Goal: Information Seeking & Learning: Understand process/instructions

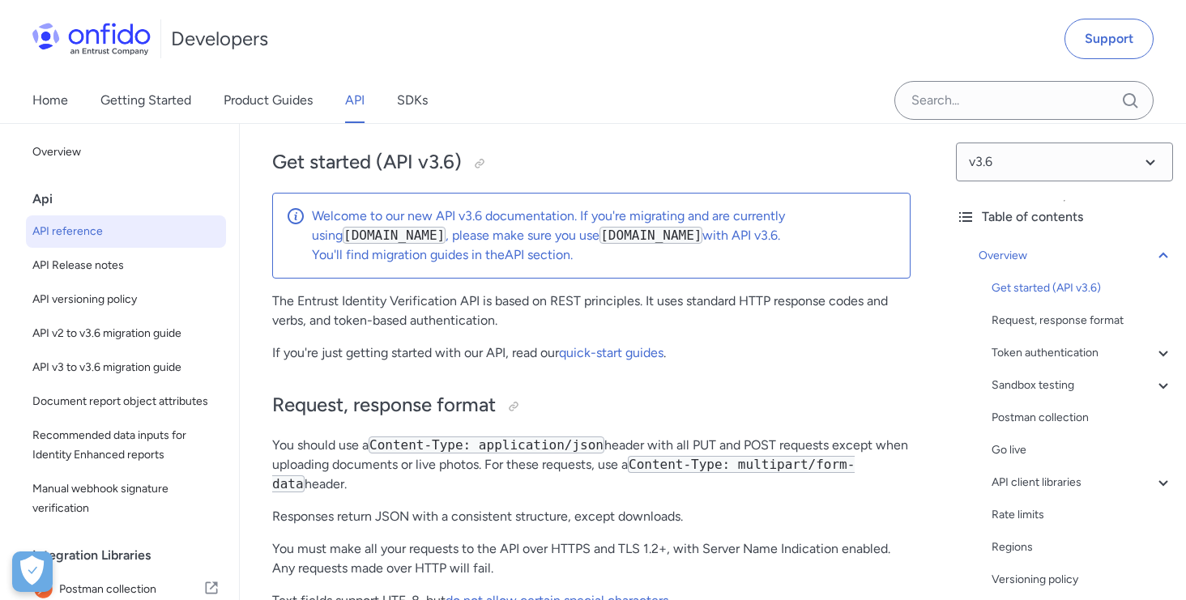
scroll to position [140, 0]
click at [609, 357] on link "quick-start guides" at bounding box center [611, 351] width 105 height 15
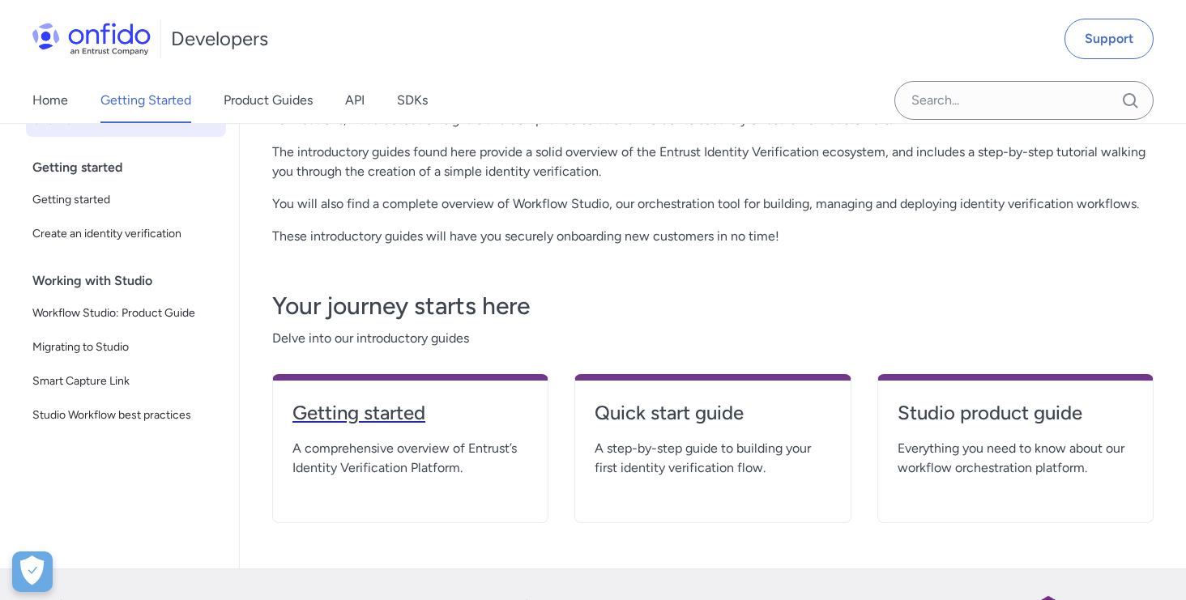
scroll to position [186, 0]
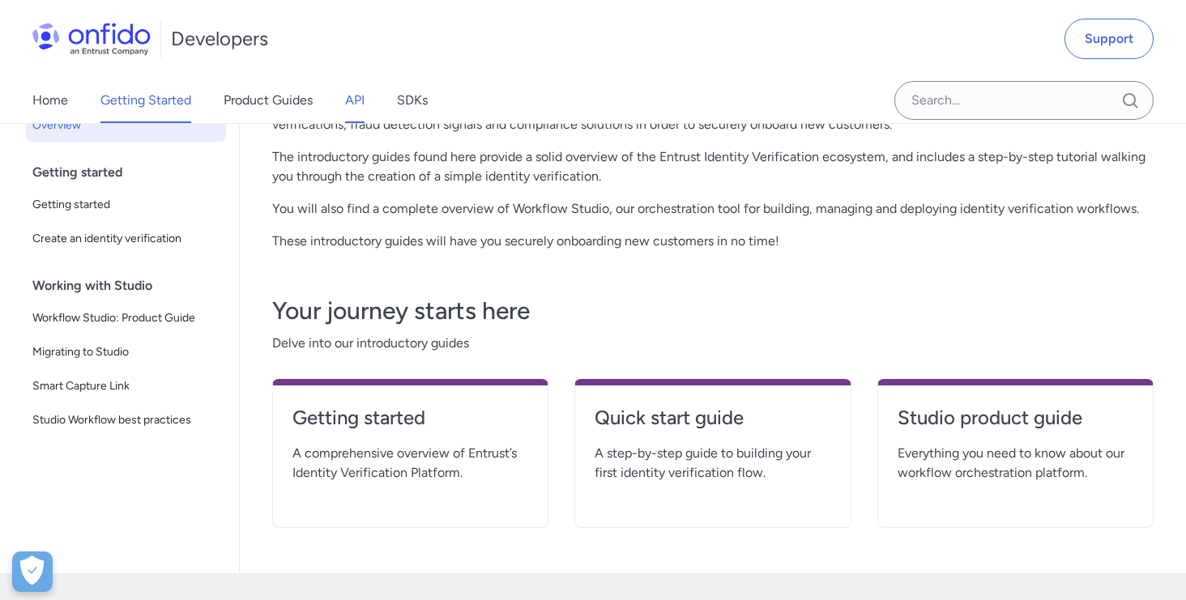
click at [352, 103] on link "API" at bounding box center [354, 100] width 19 height 45
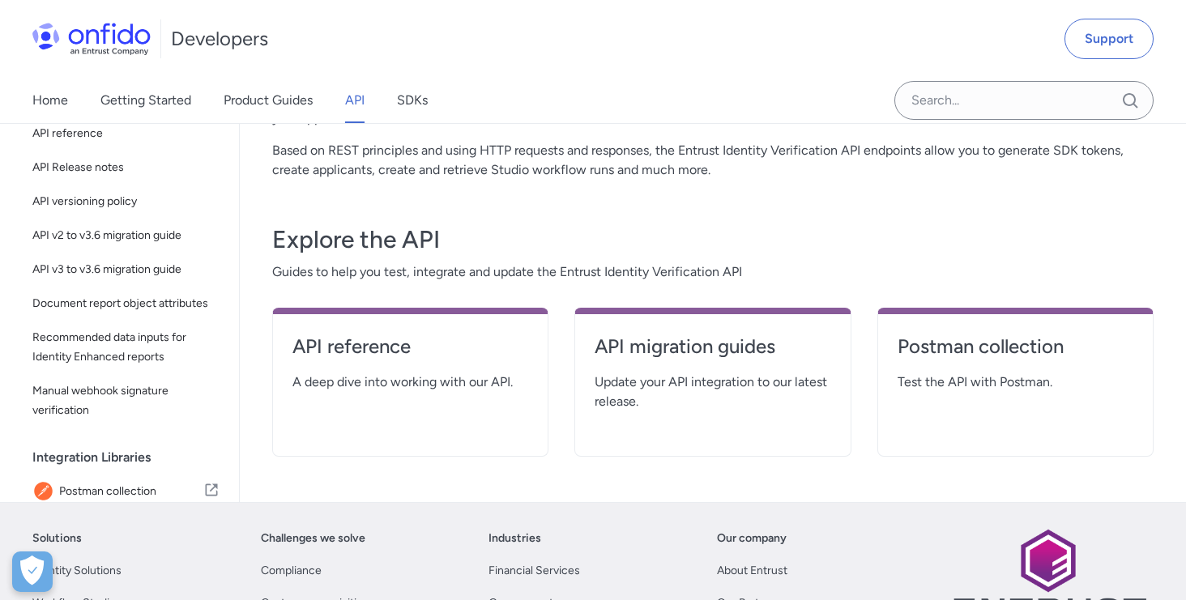
scroll to position [196, 0]
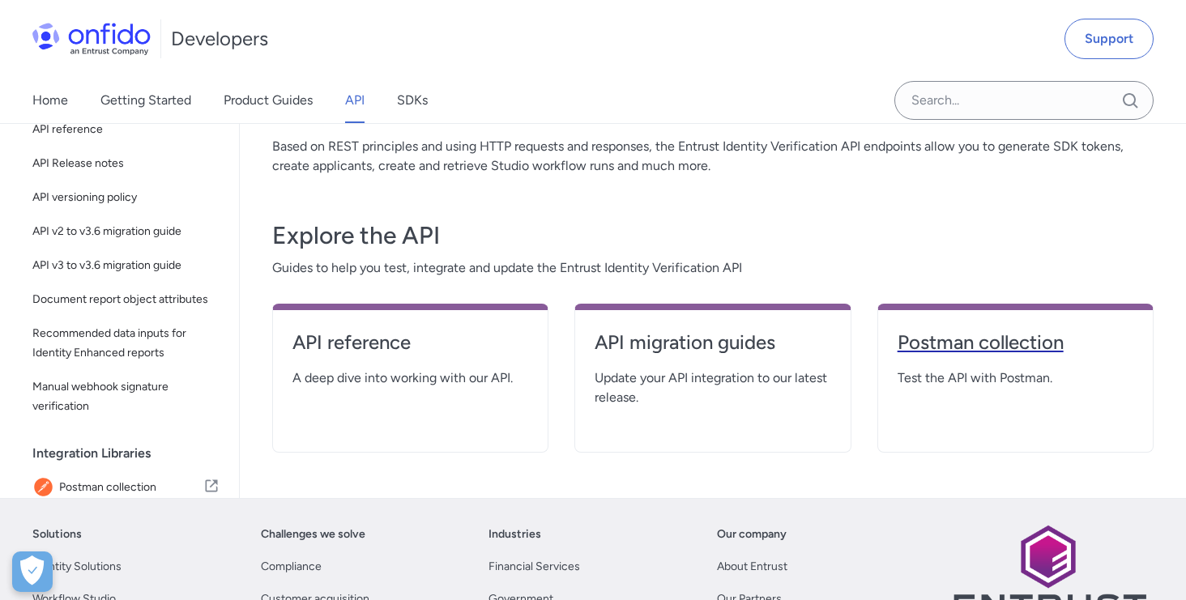
click at [962, 349] on h4 "Postman collection" at bounding box center [1016, 343] width 236 height 26
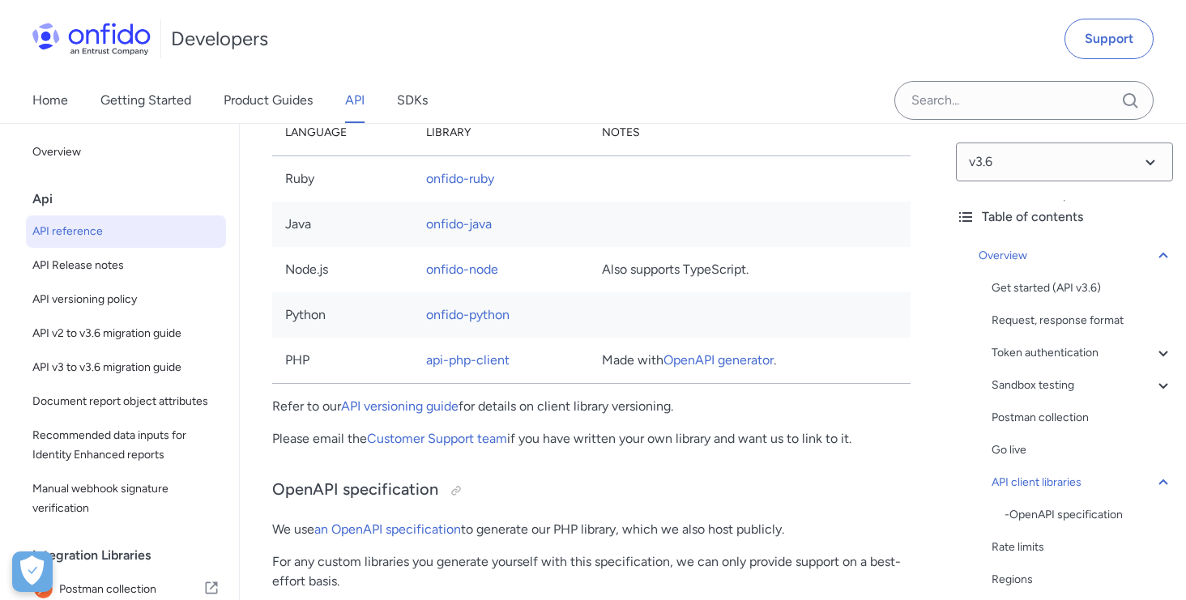
scroll to position [12608, 0]
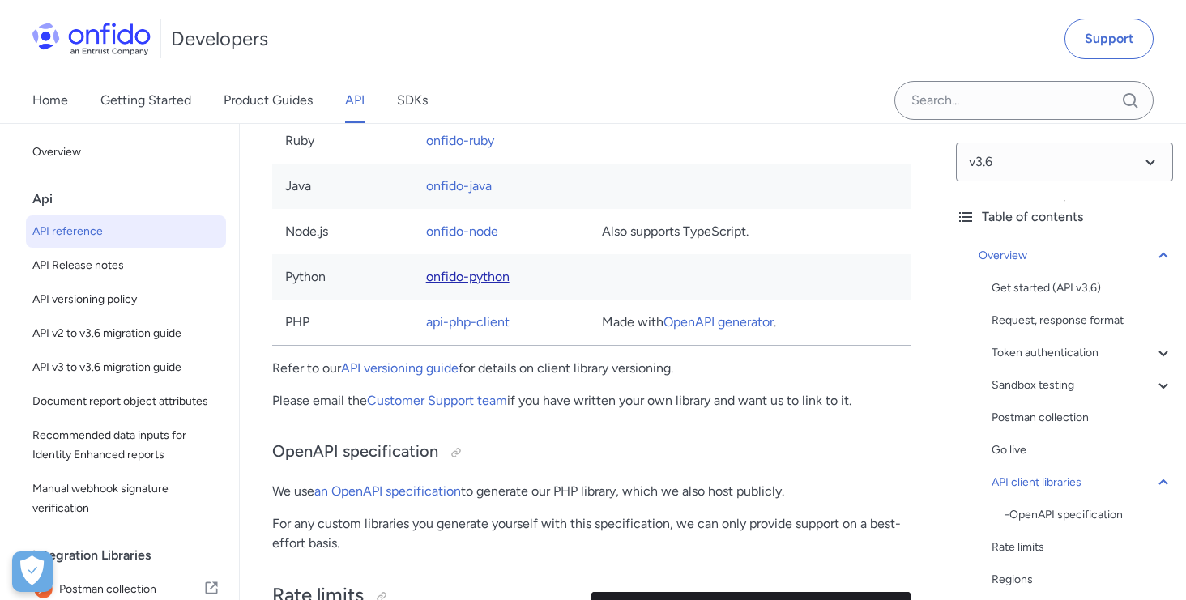
click at [473, 284] on link "onfido-python" at bounding box center [467, 276] width 83 height 15
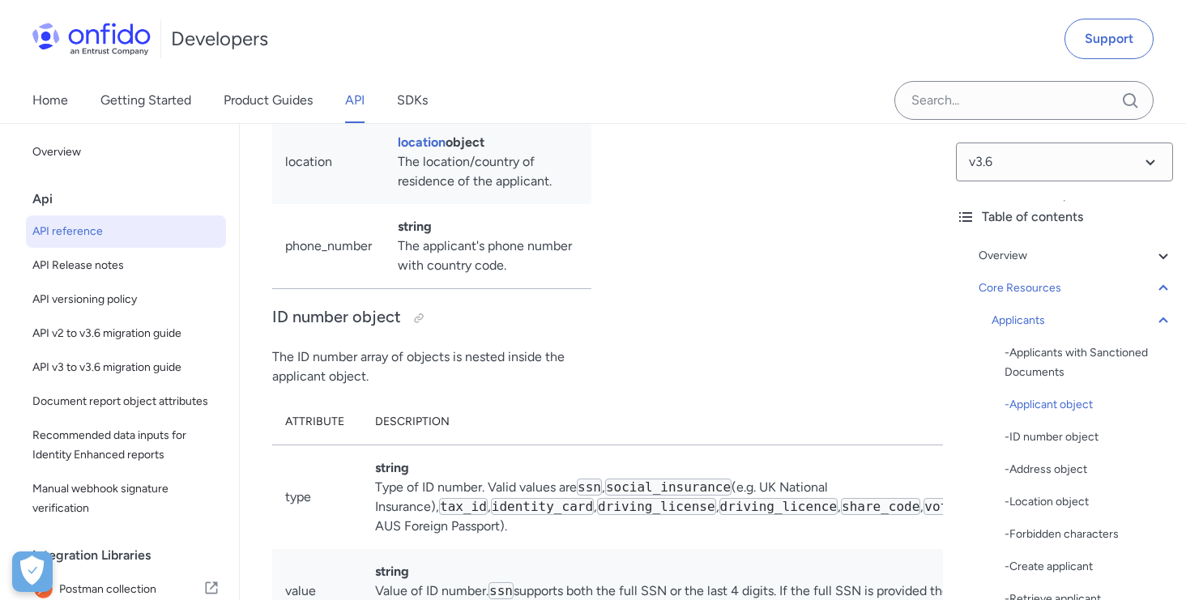
scroll to position [19639, 0]
click at [1024, 318] on div "Applicants" at bounding box center [1083, 320] width 182 height 19
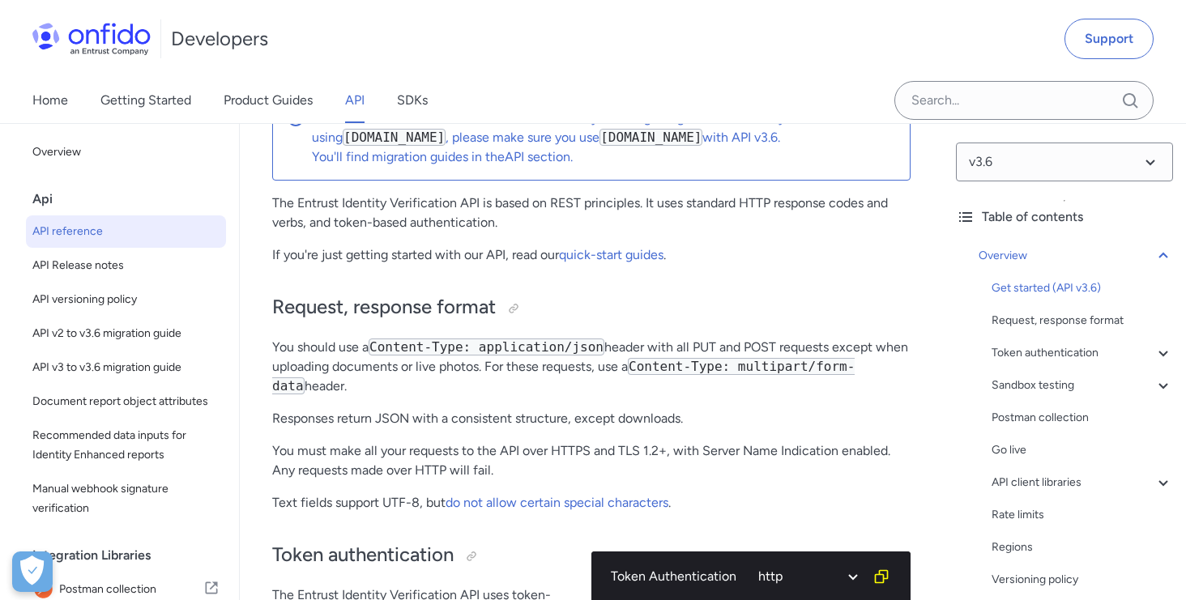
scroll to position [252, 0]
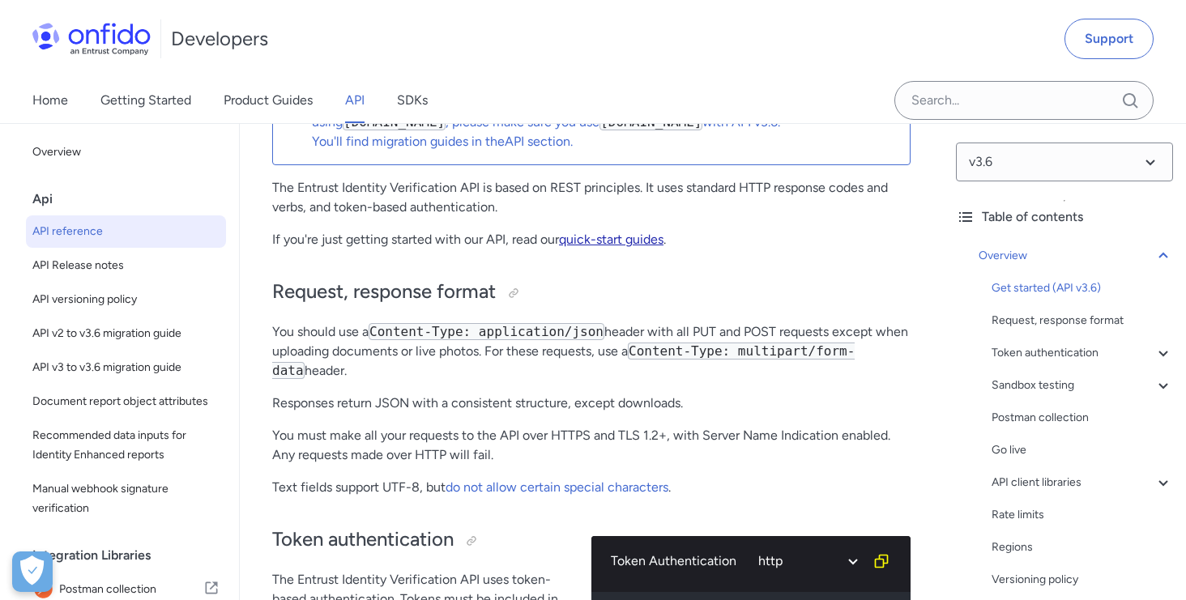
click at [638, 245] on link "quick-start guides" at bounding box center [611, 239] width 105 height 15
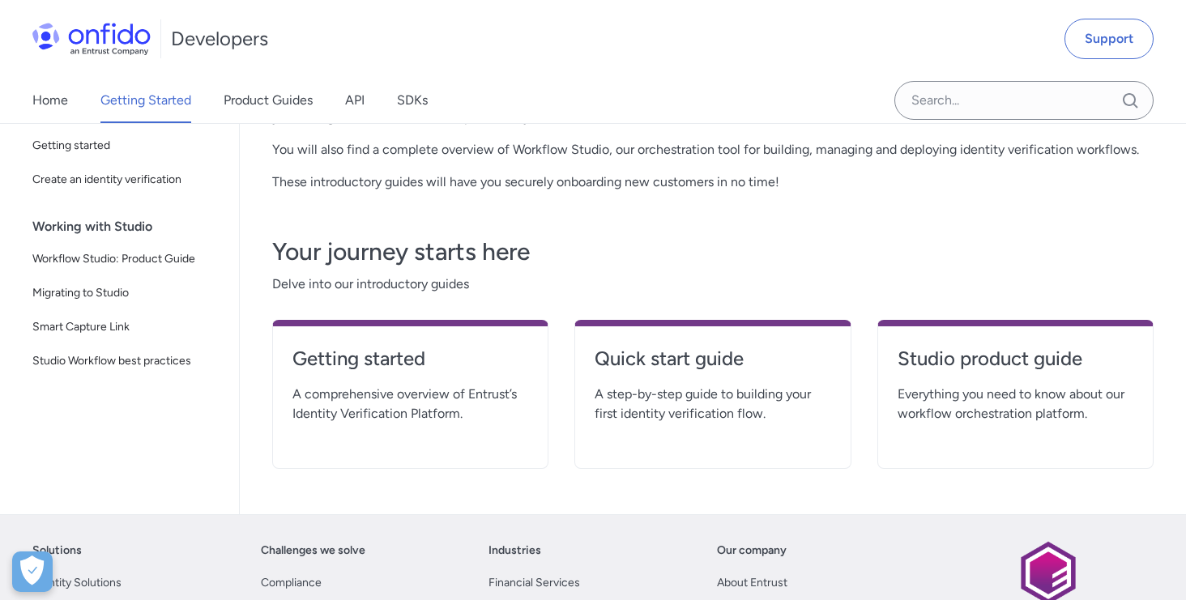
scroll to position [259, 0]
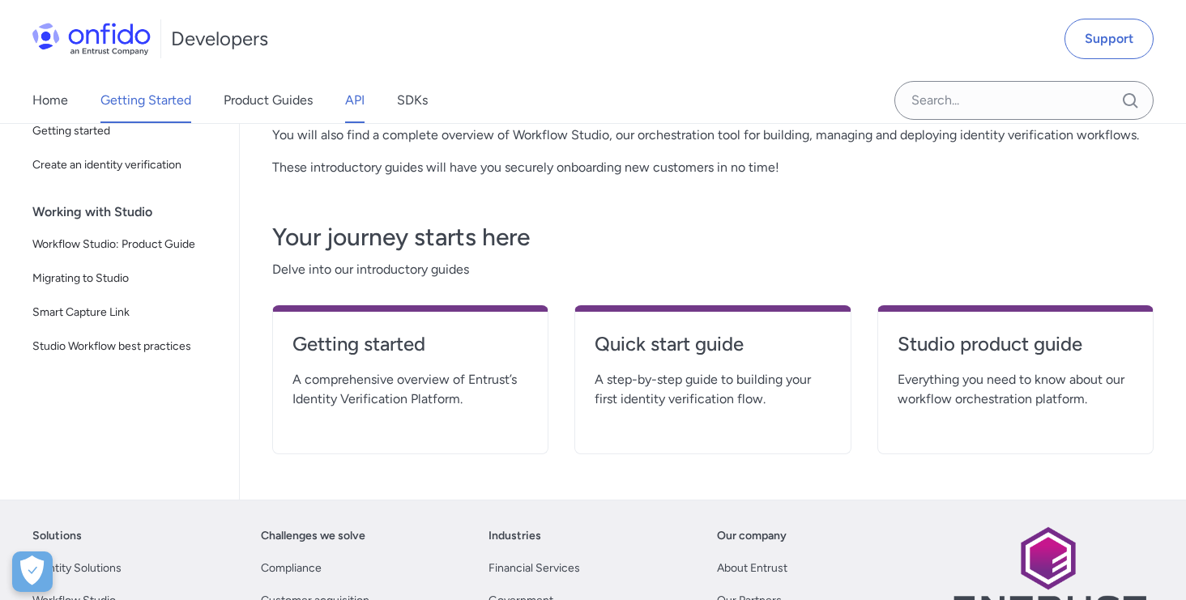
click at [358, 99] on link "API" at bounding box center [354, 100] width 19 height 45
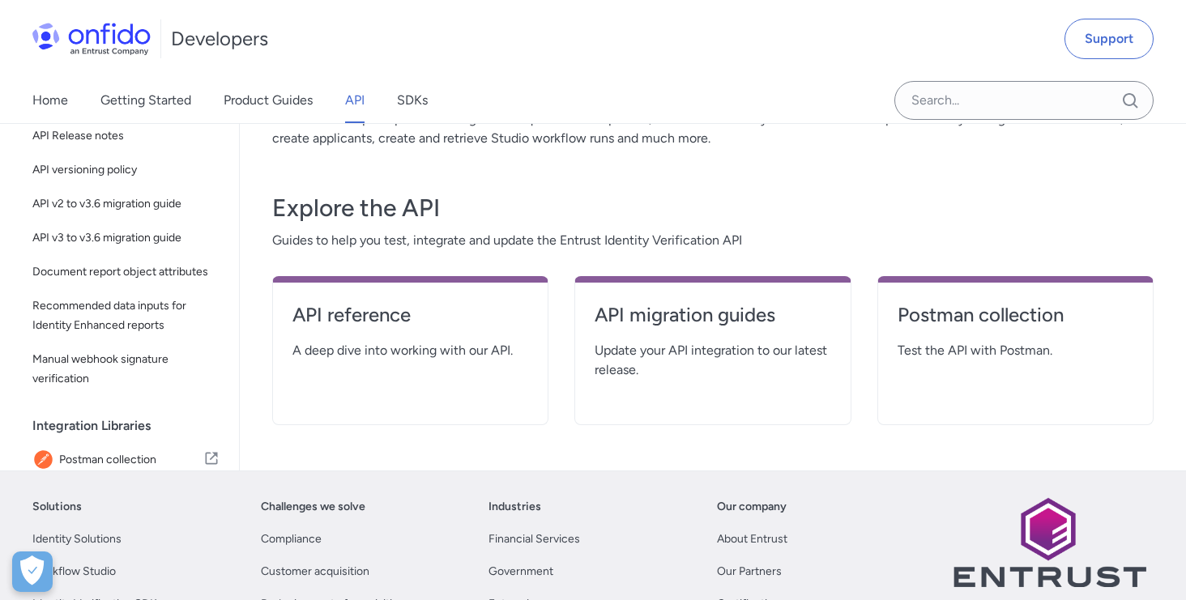
scroll to position [225, 0]
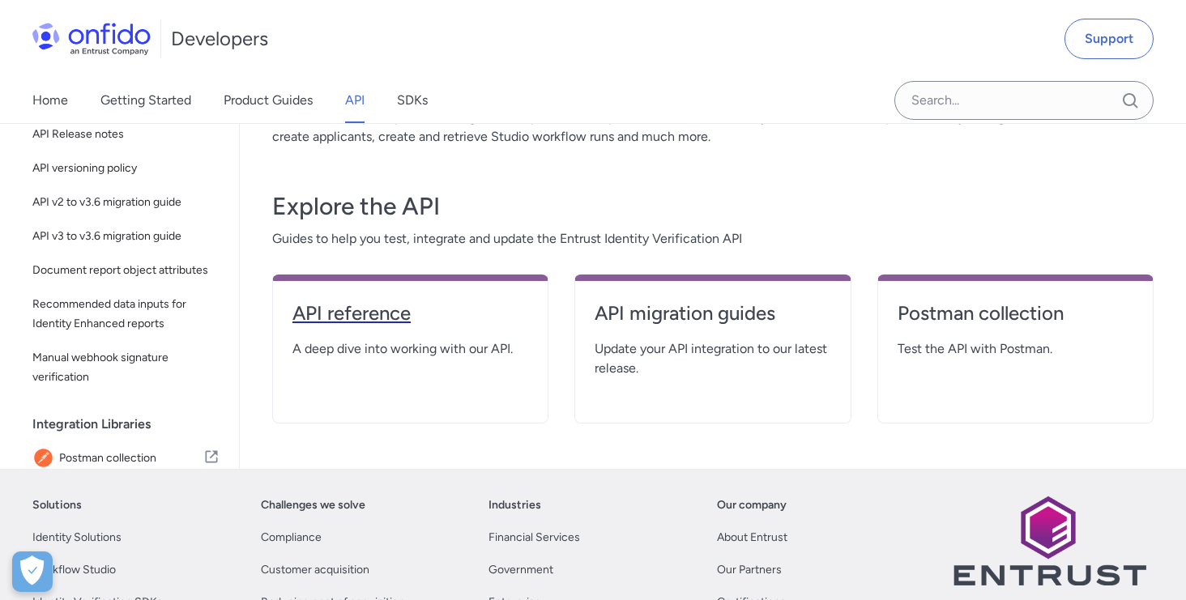
click at [341, 318] on h4 "API reference" at bounding box center [411, 314] width 236 height 26
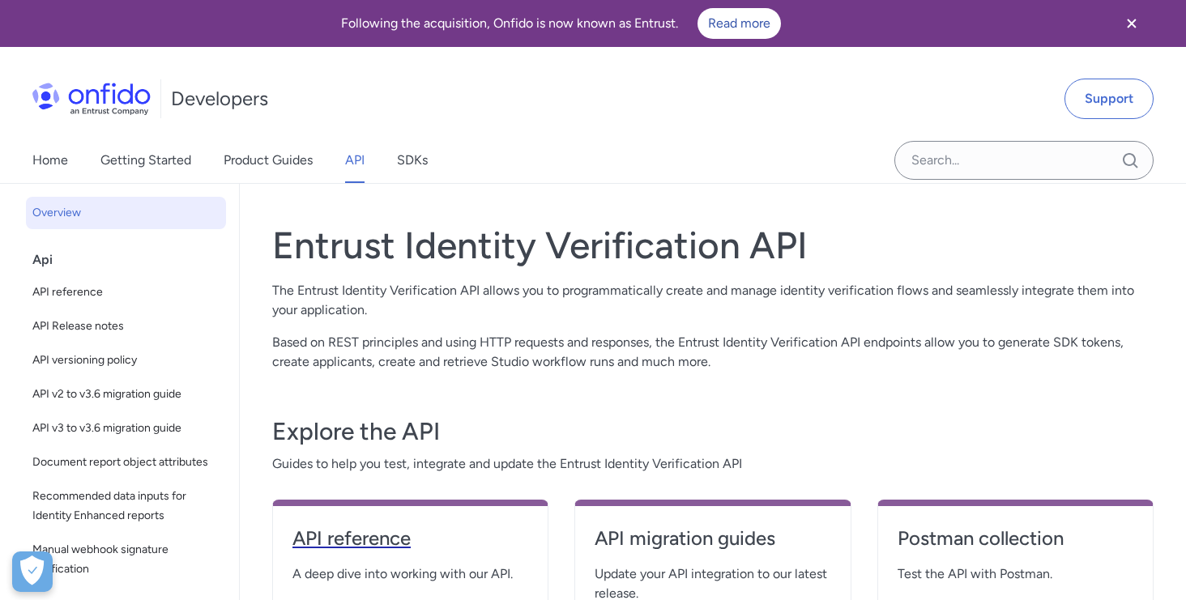
select select "http"
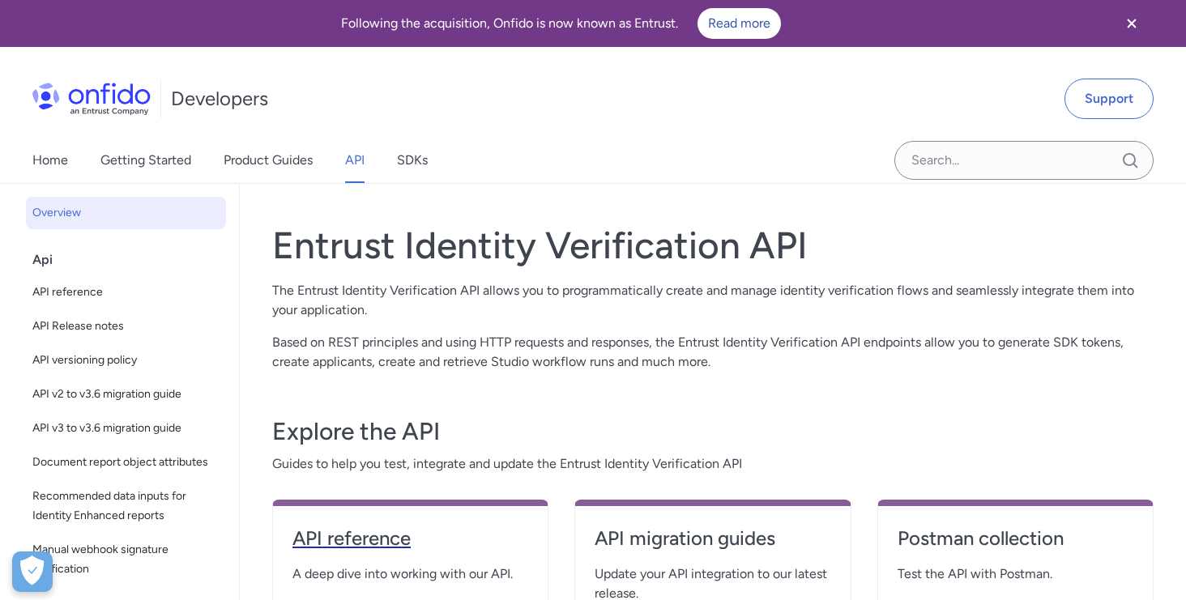
select select "http"
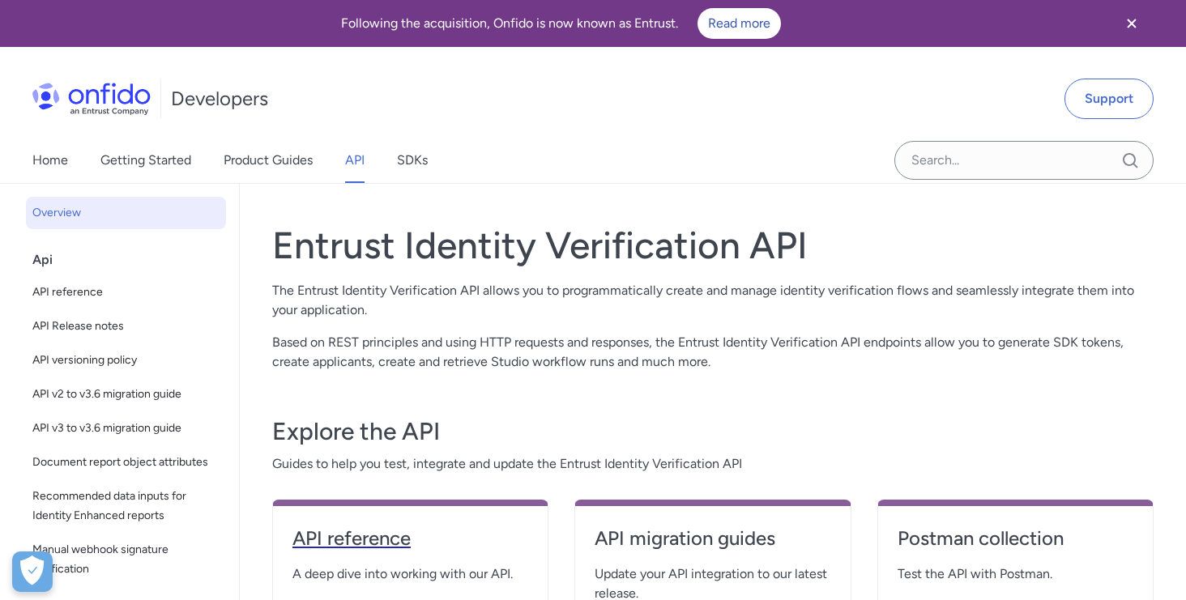
select select "http"
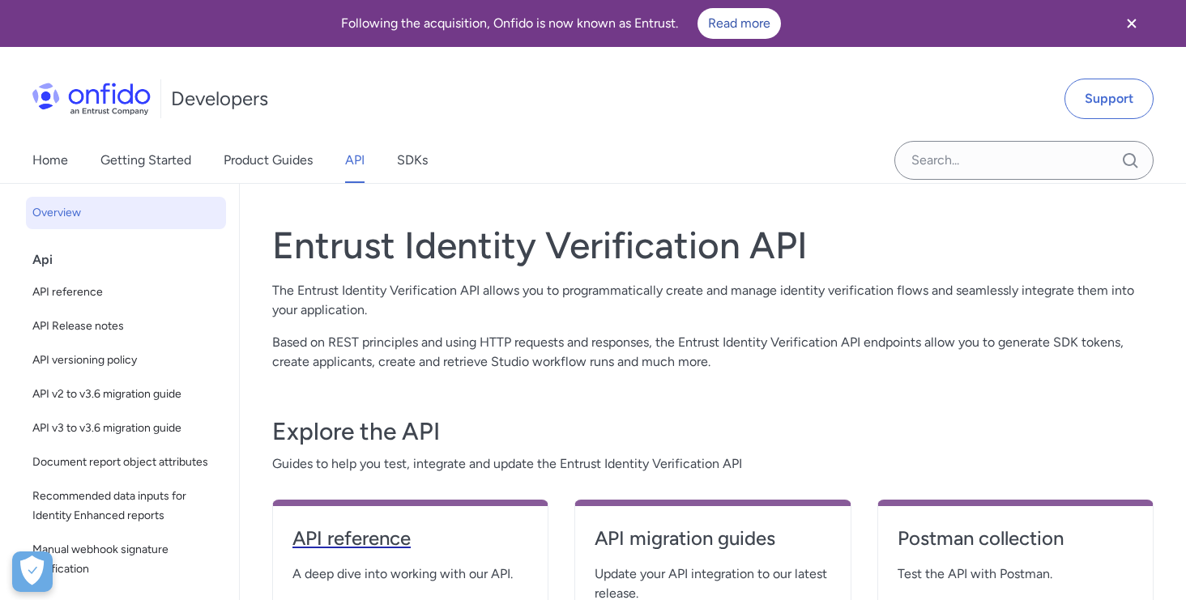
select select "http"
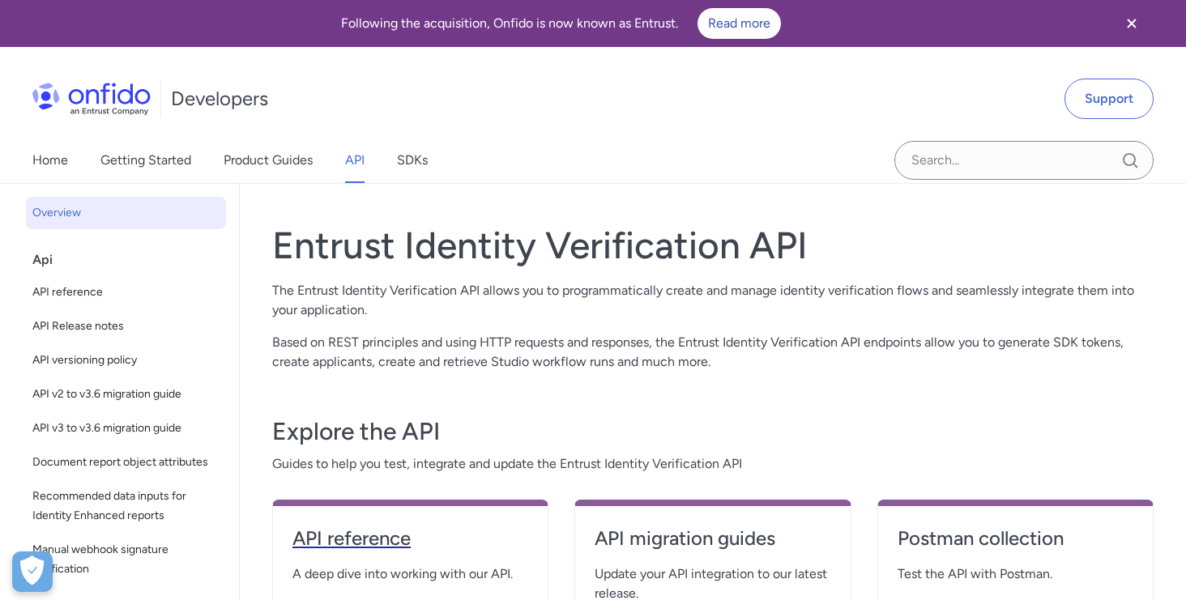
select select "http"
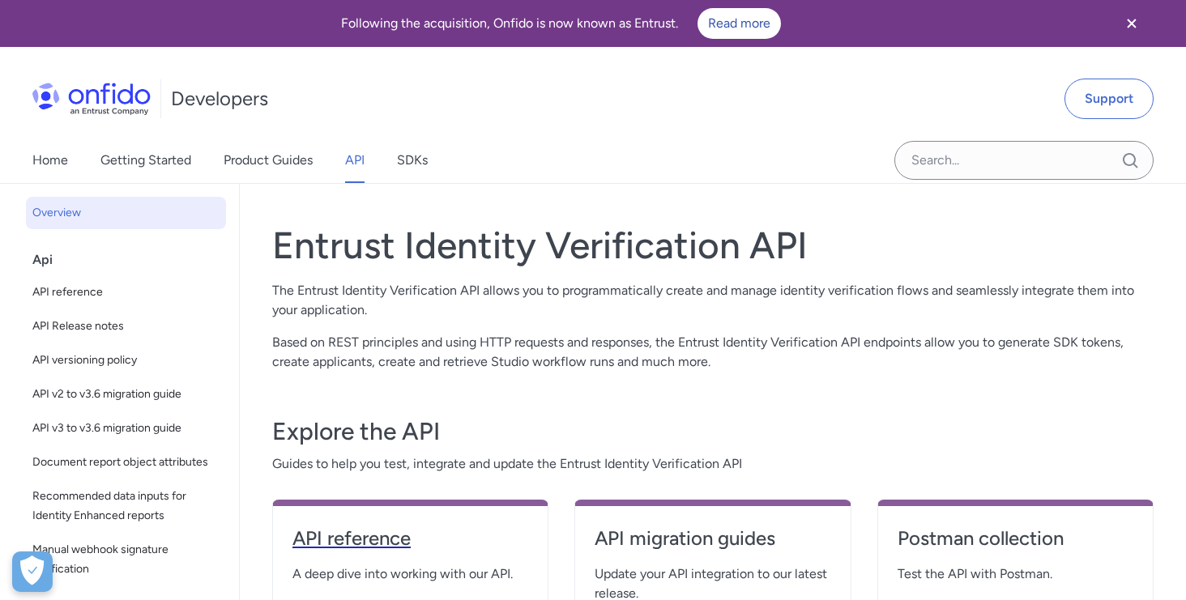
select select "http"
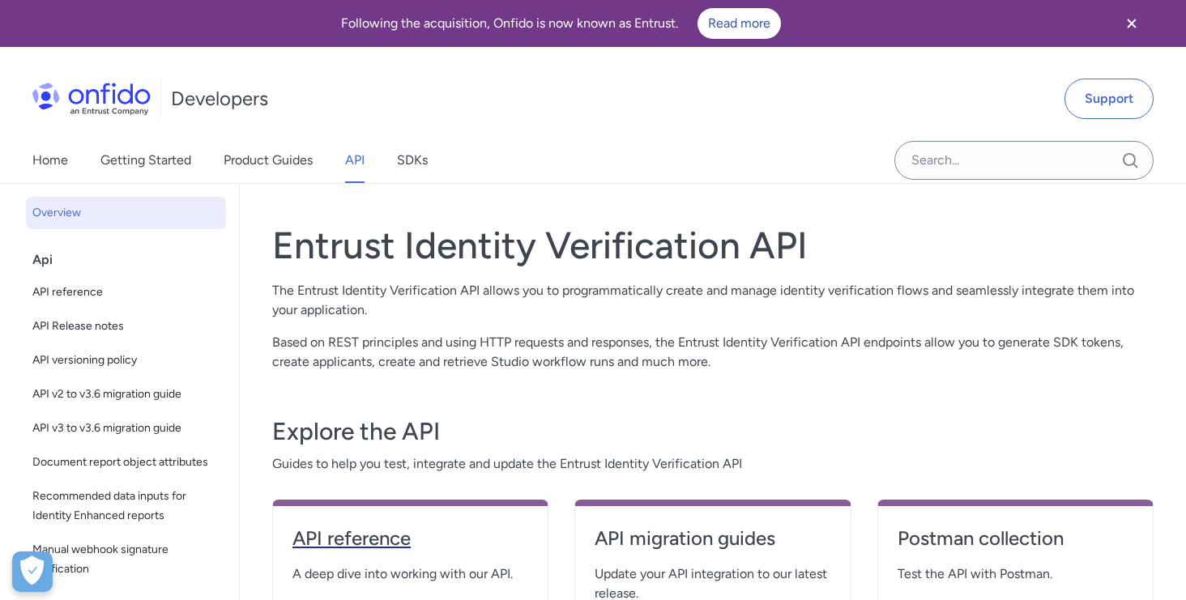
select select "http"
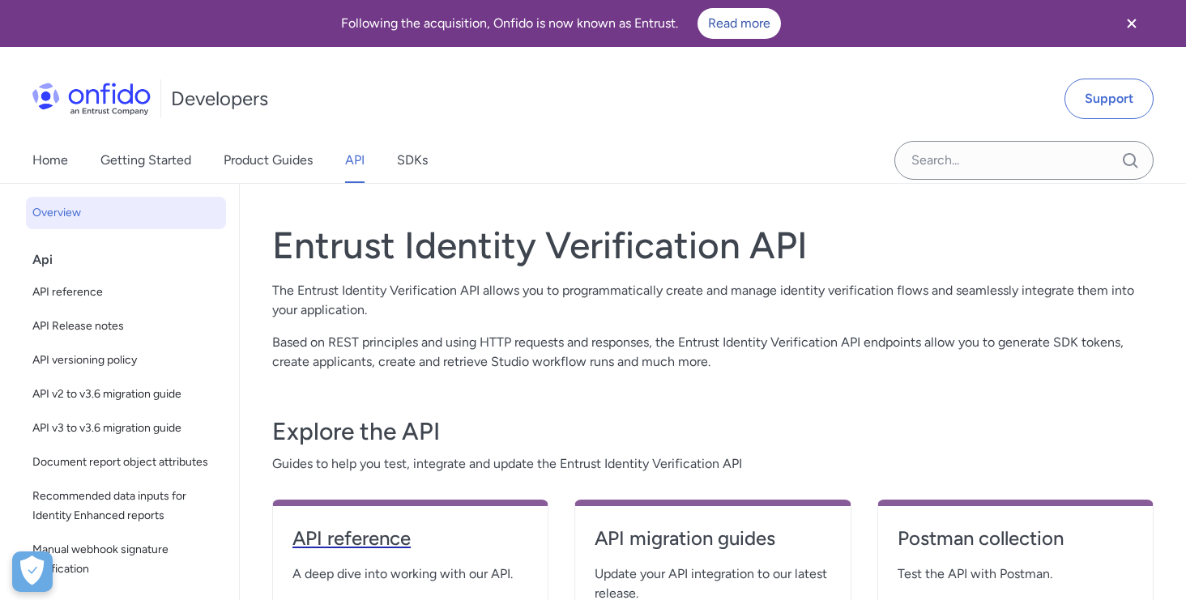
select select "http"
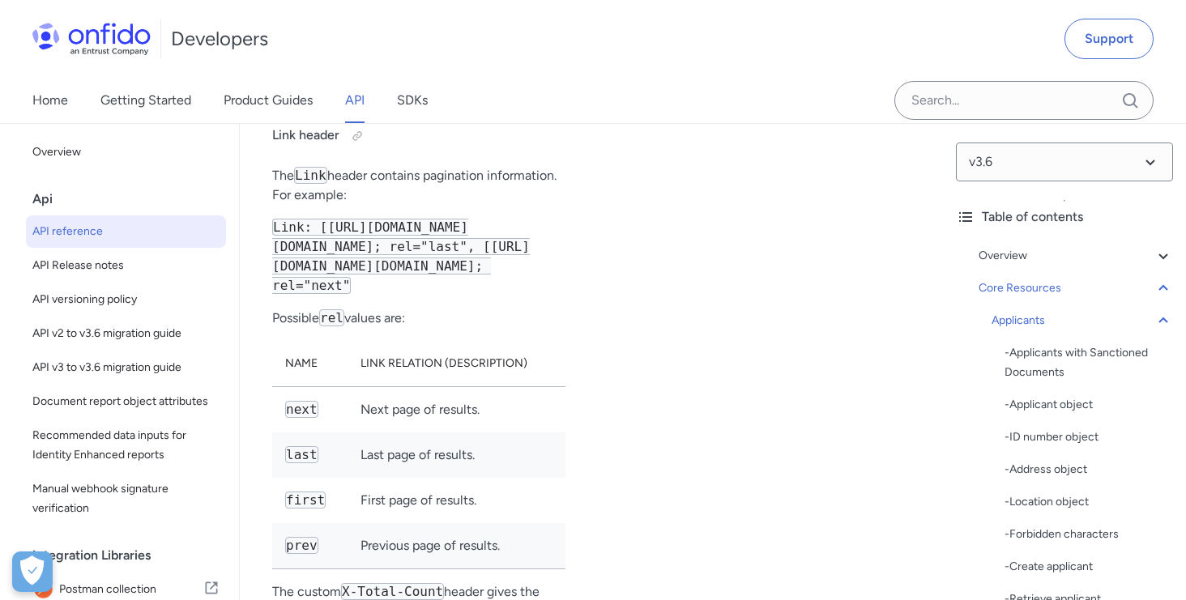
scroll to position [27850, 0]
select select "python"
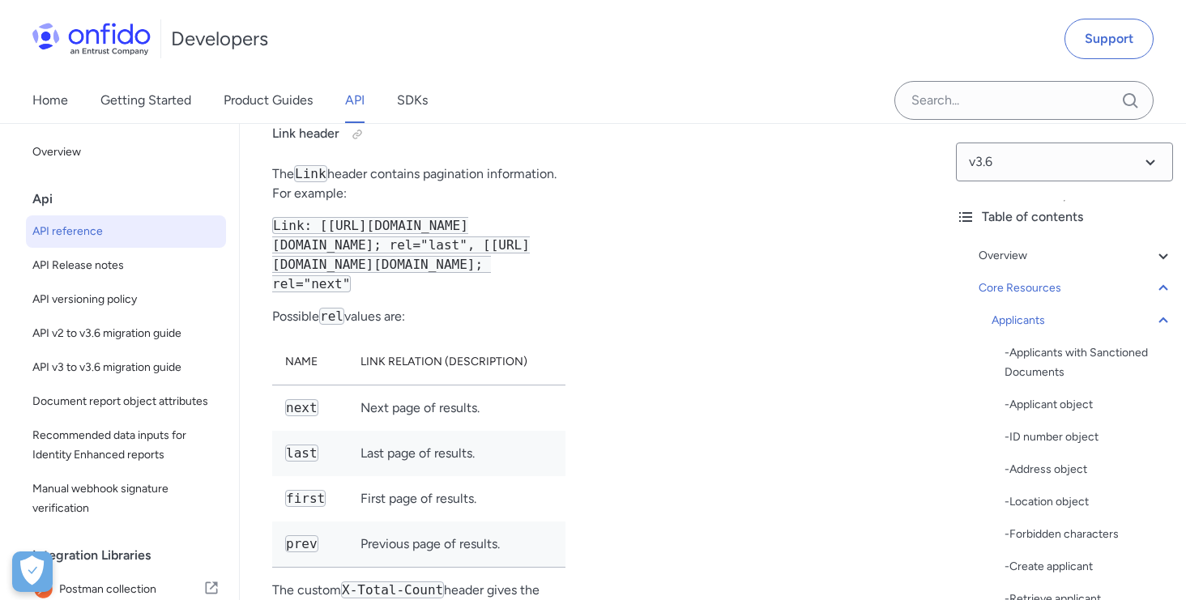
select select "python"
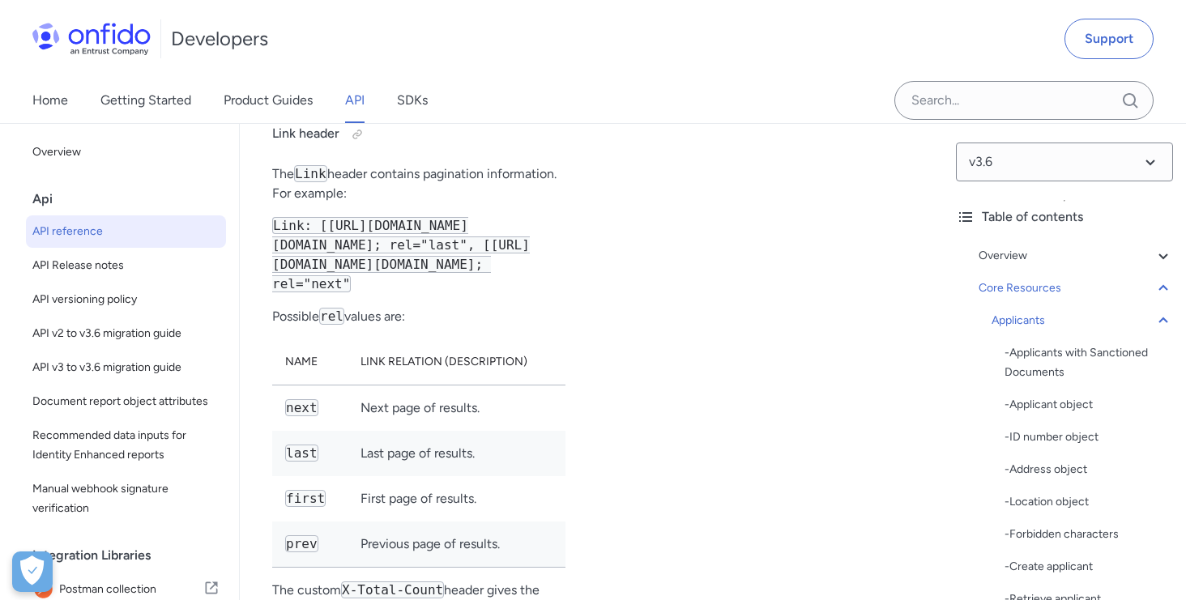
select select "python"
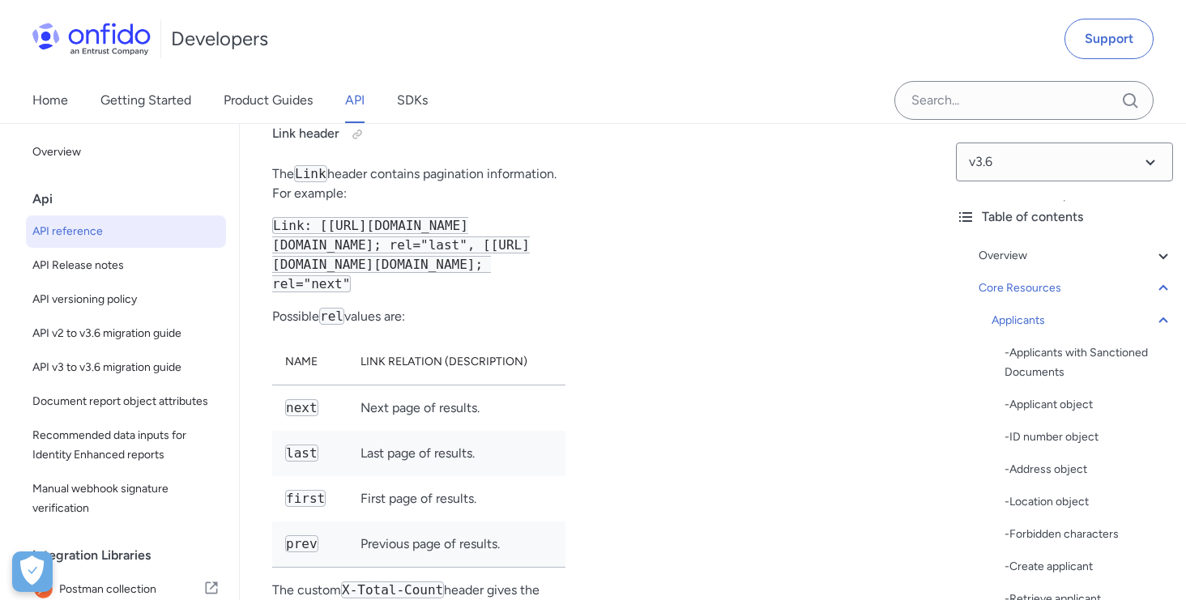
select select "python"
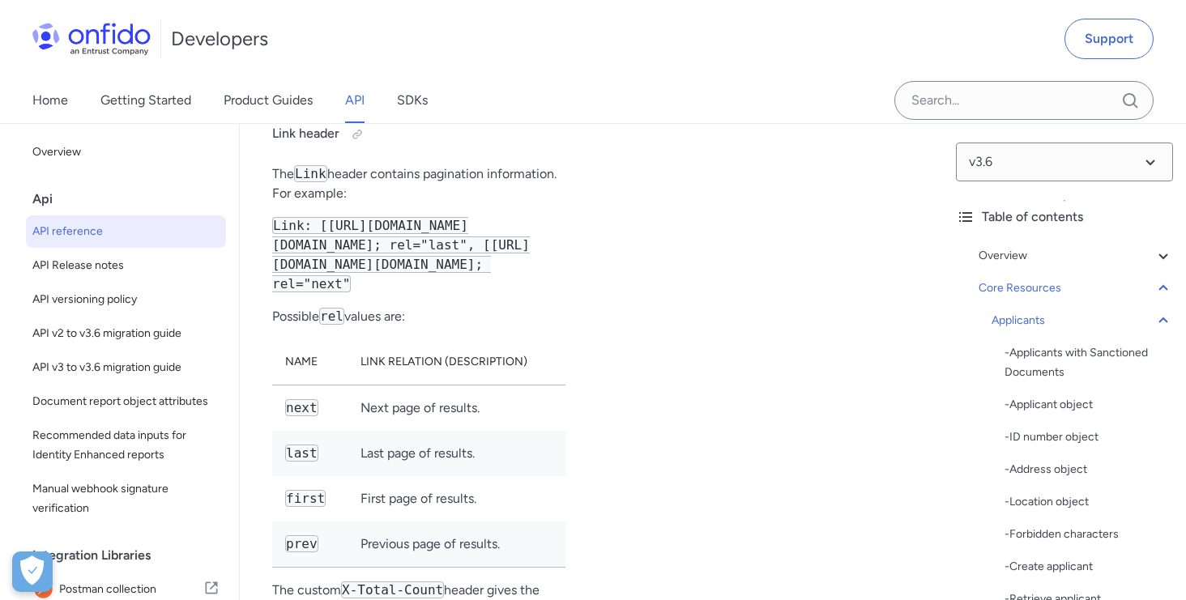
select select "python"
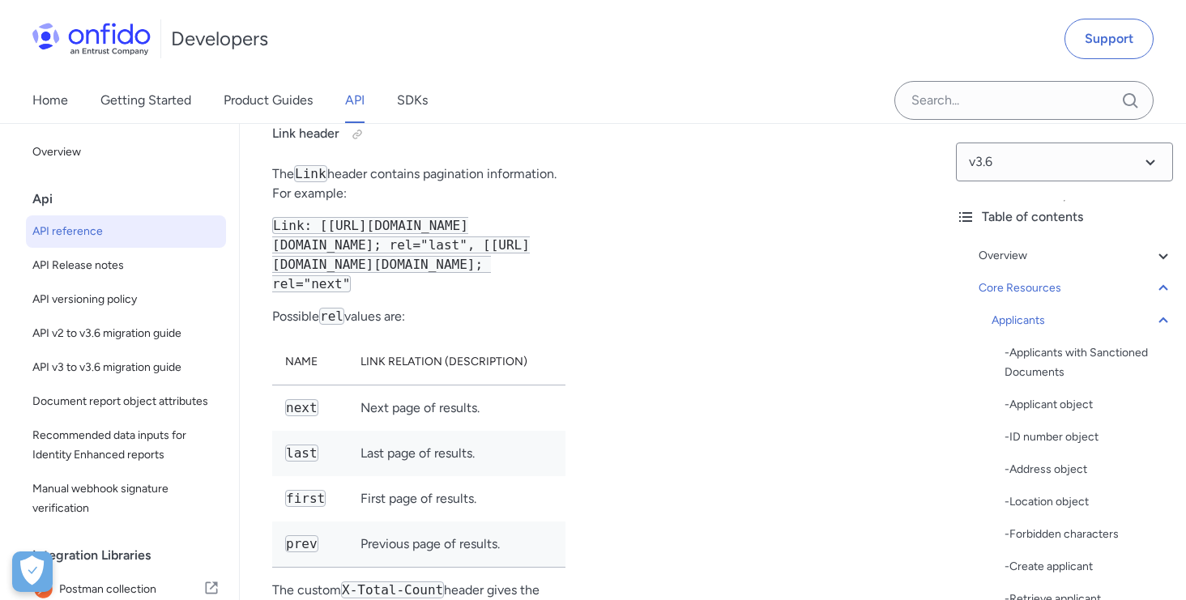
select select "python"
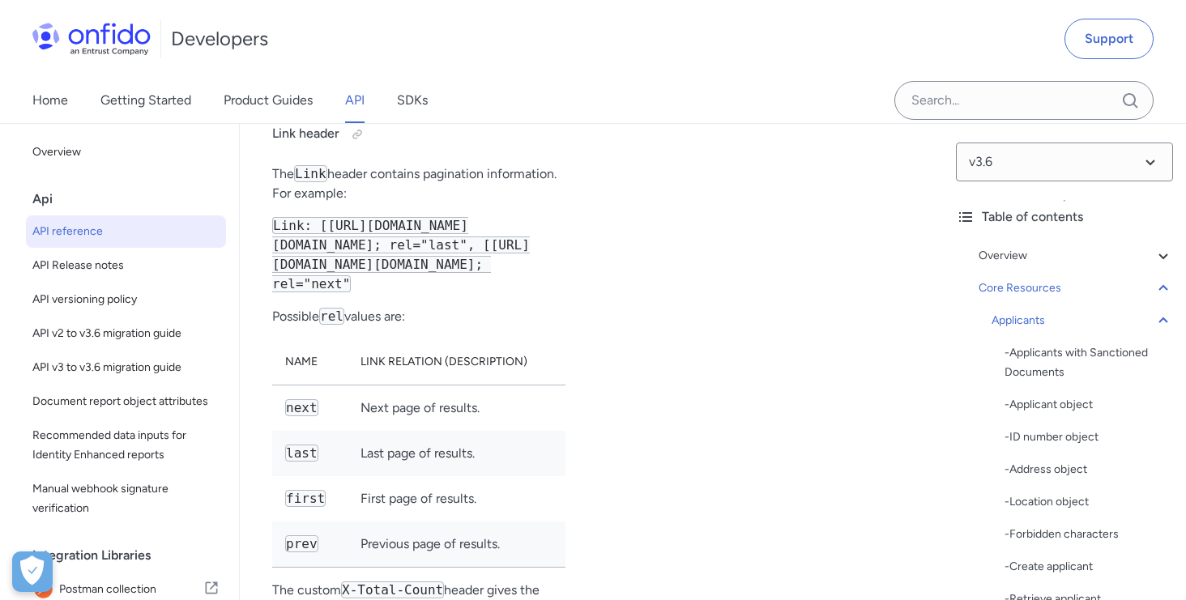
select select "python"
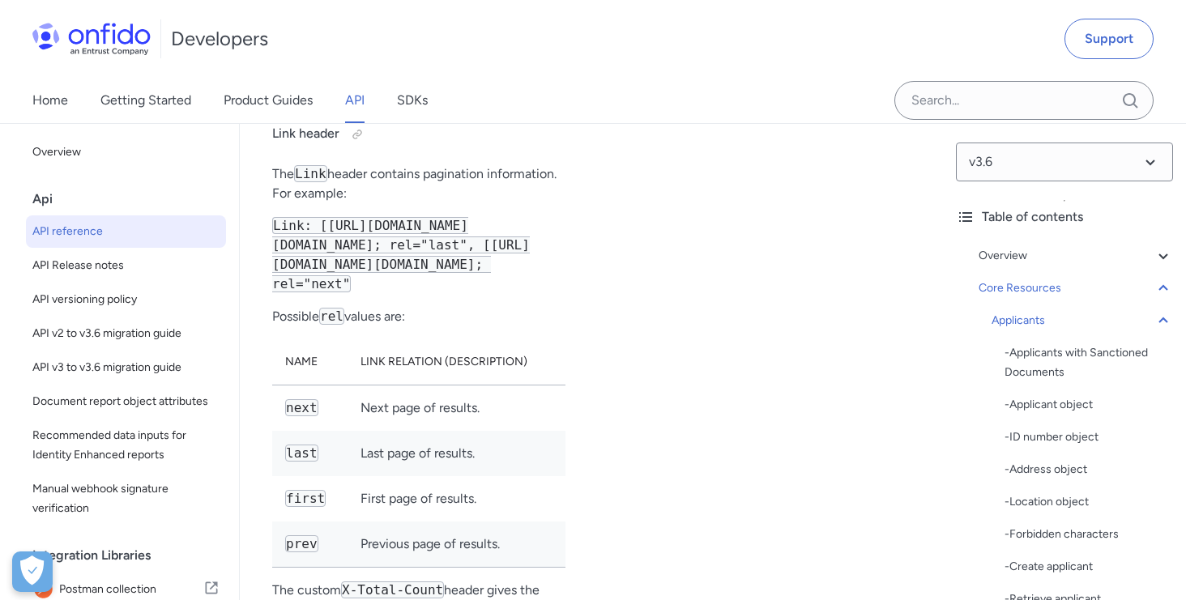
select select "python"
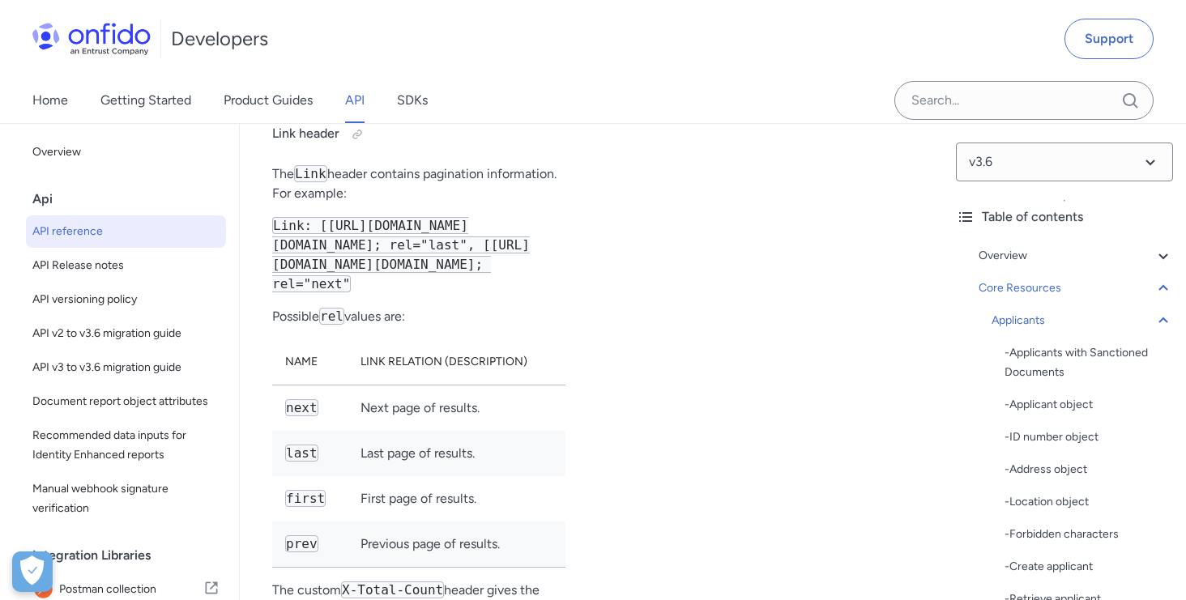
select select "python"
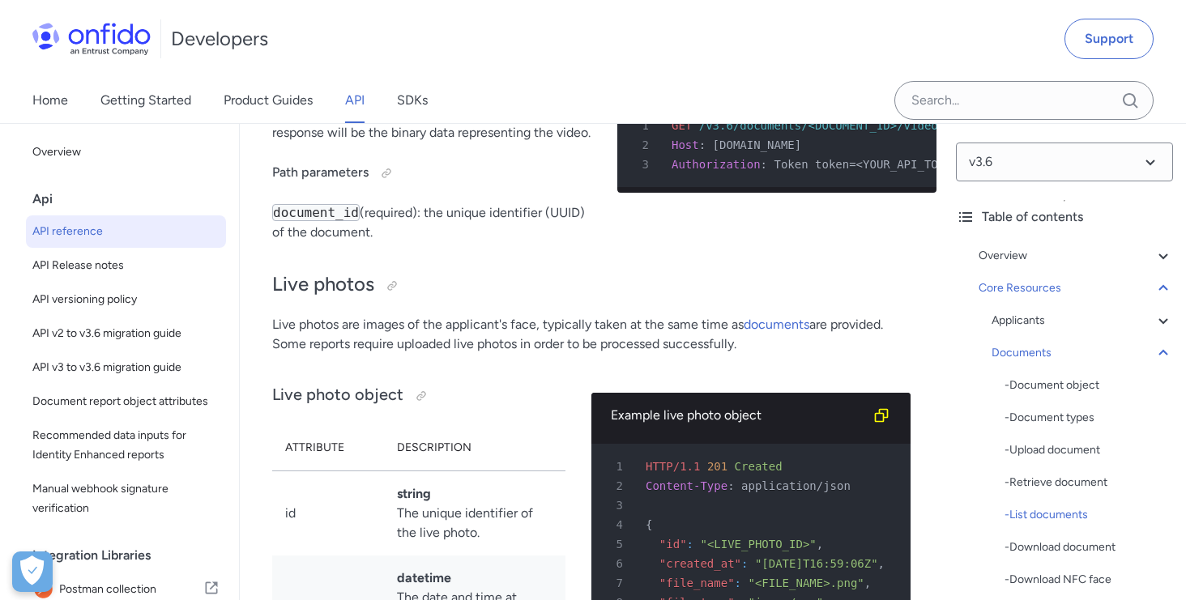
scroll to position [0, 0]
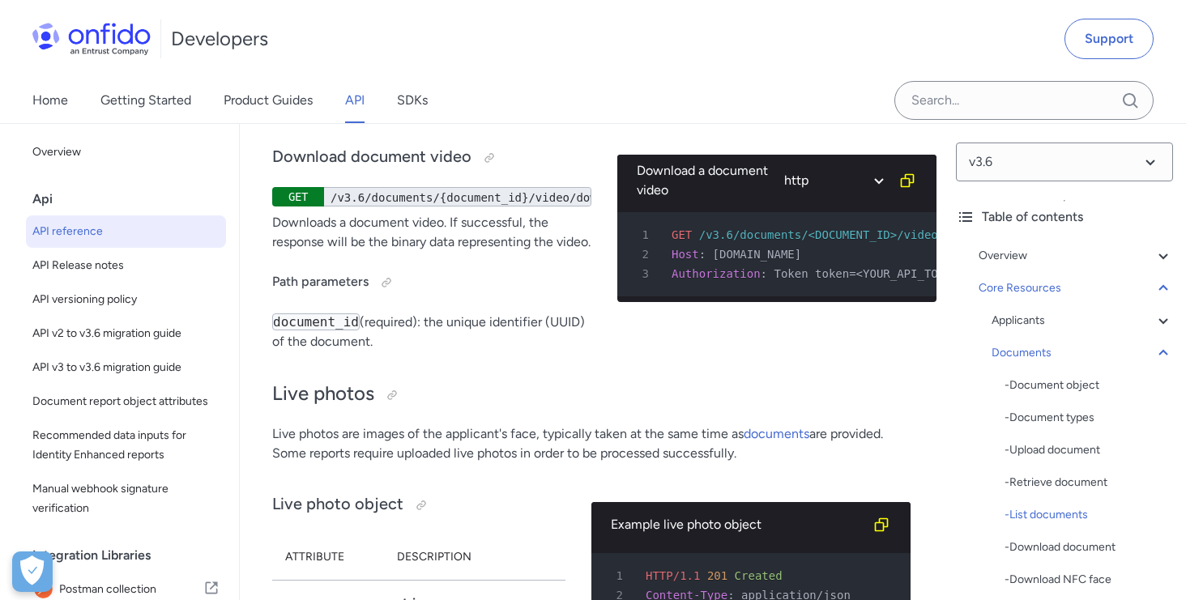
scroll to position [21, 0]
drag, startPoint x: 547, startPoint y: 203, endPoint x: 417, endPoint y: 206, distance: 129.7
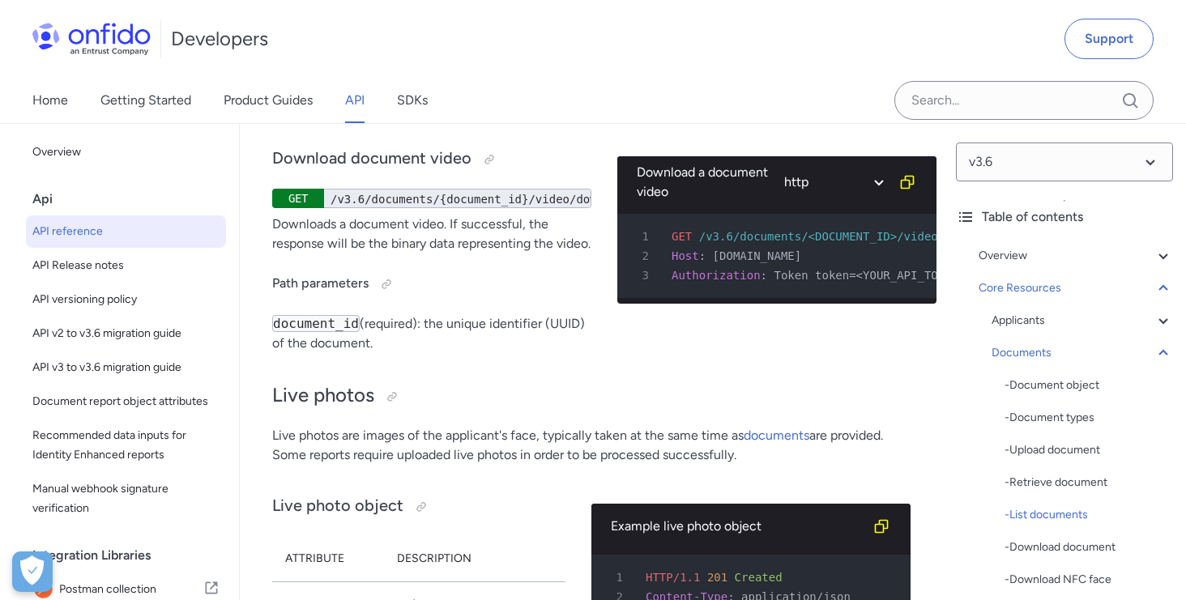
scroll to position [34527, 0]
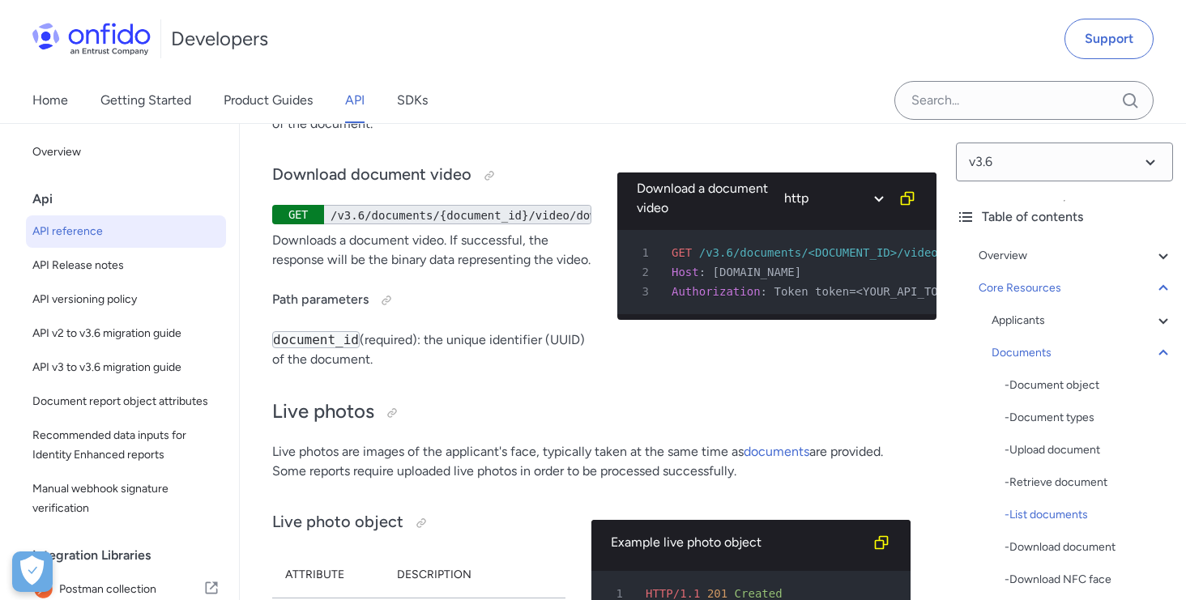
copy div "/v3.6/documents?applicant_id={applicant_id}"
select select "java"
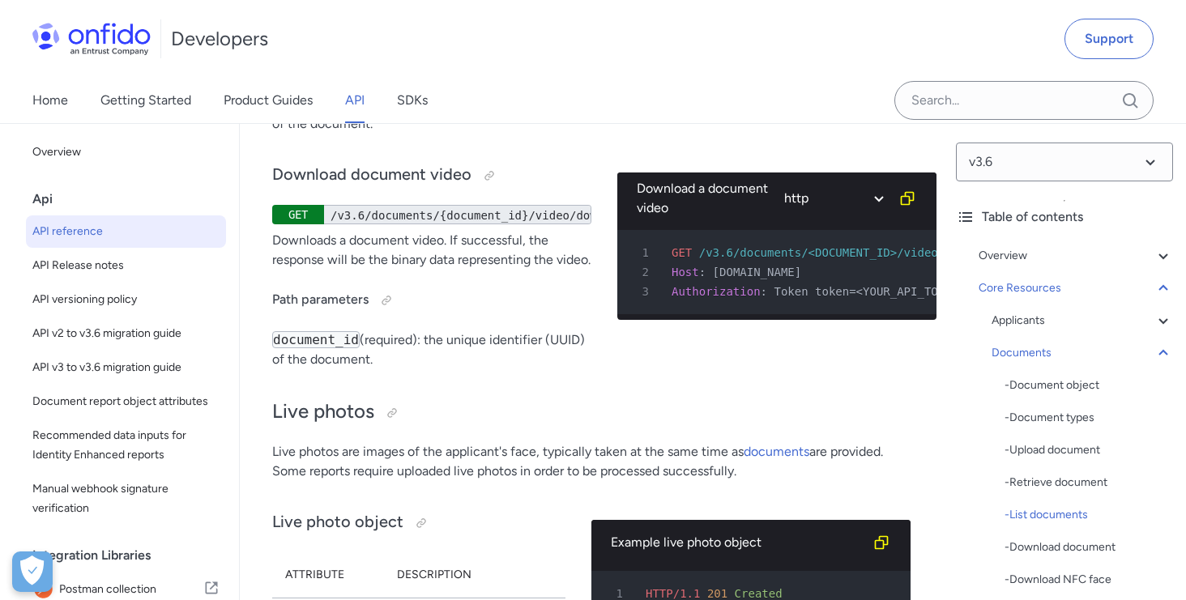
select select "java"
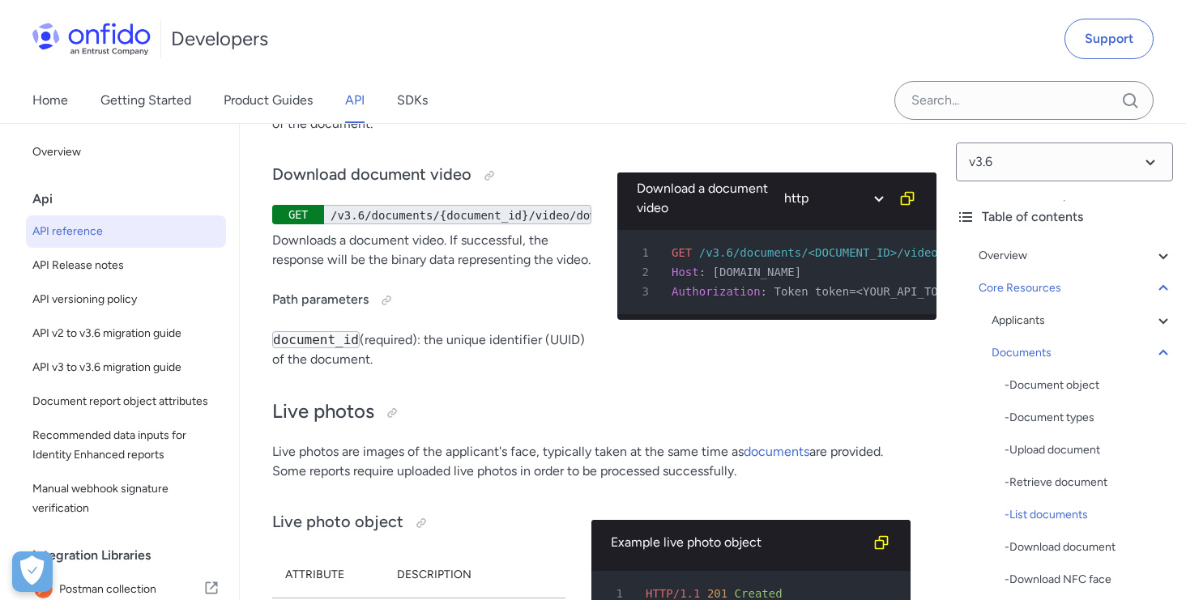
select select "java"
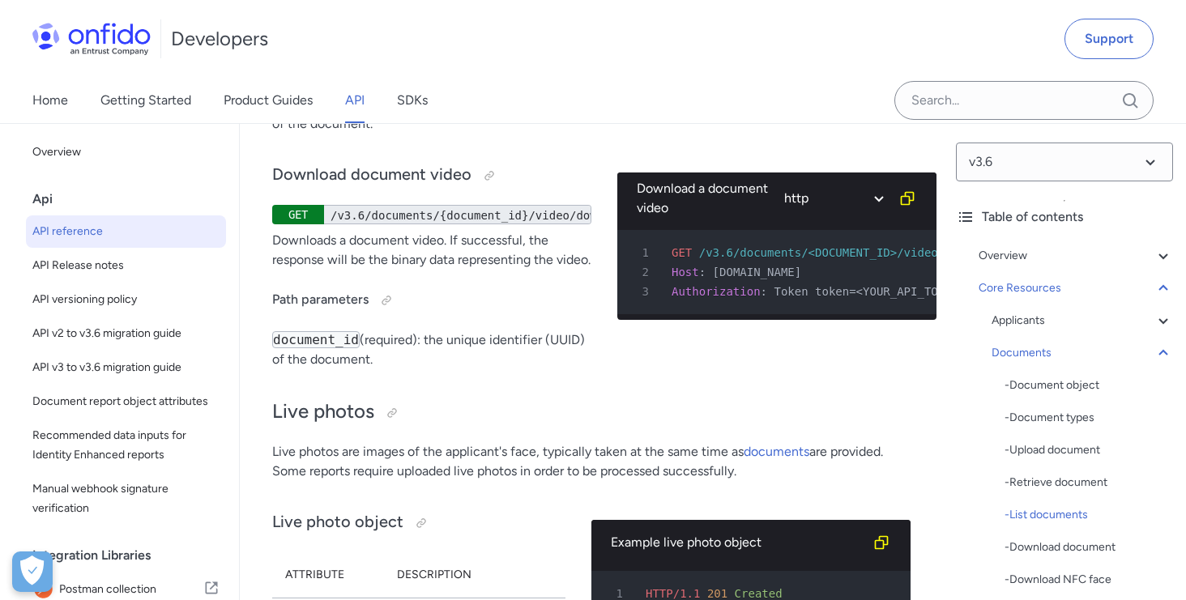
select select "java"
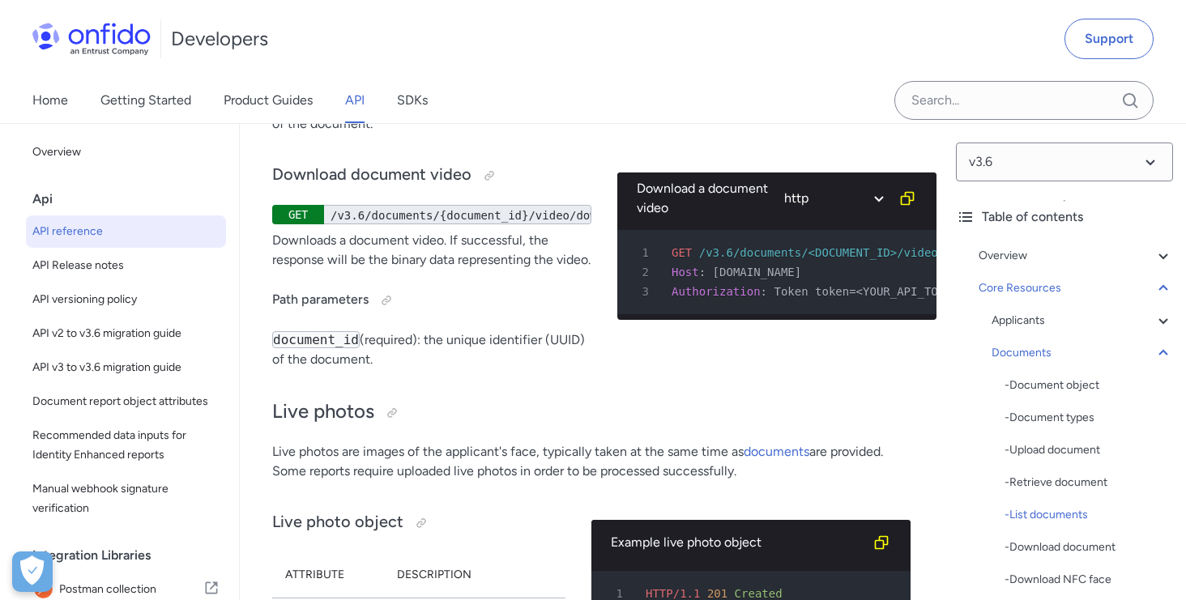
select select "java"
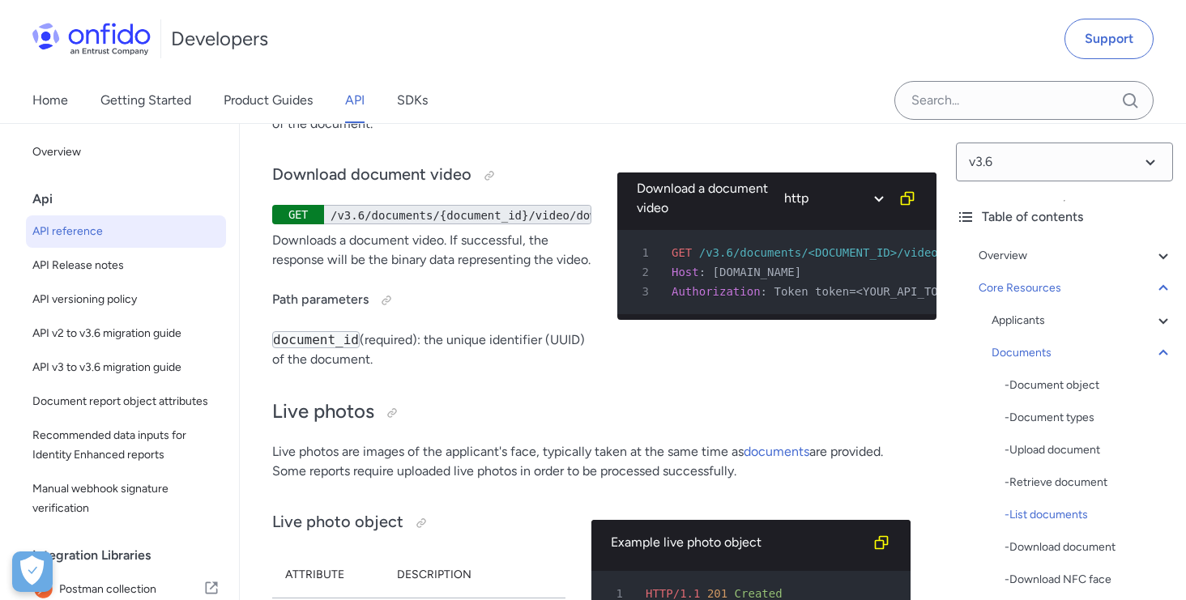
select select "java"
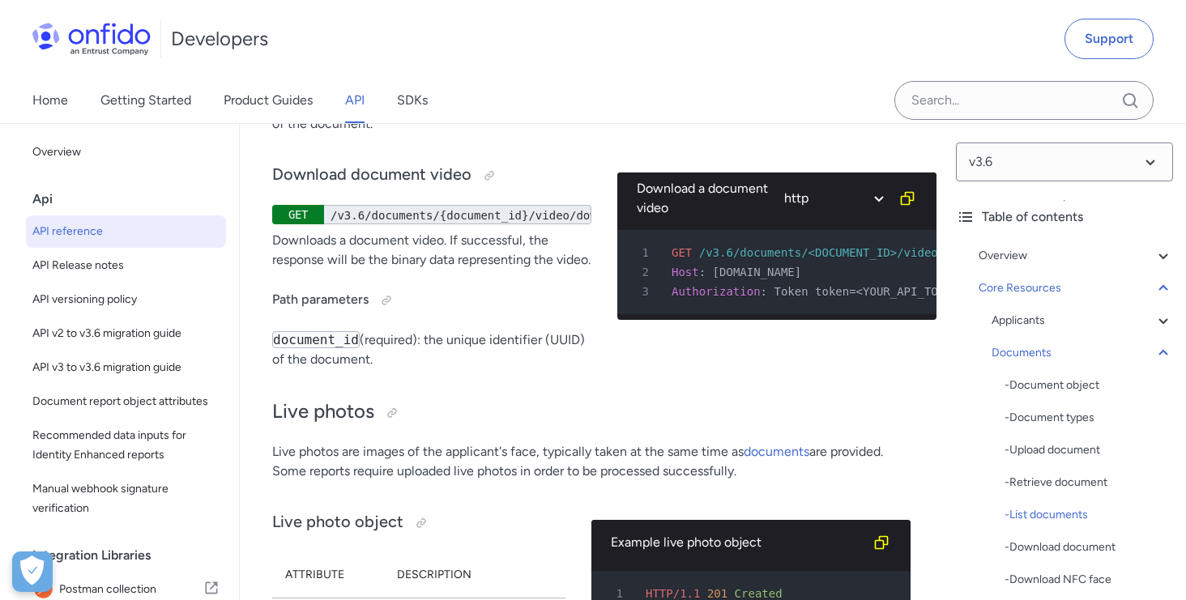
select select "java"
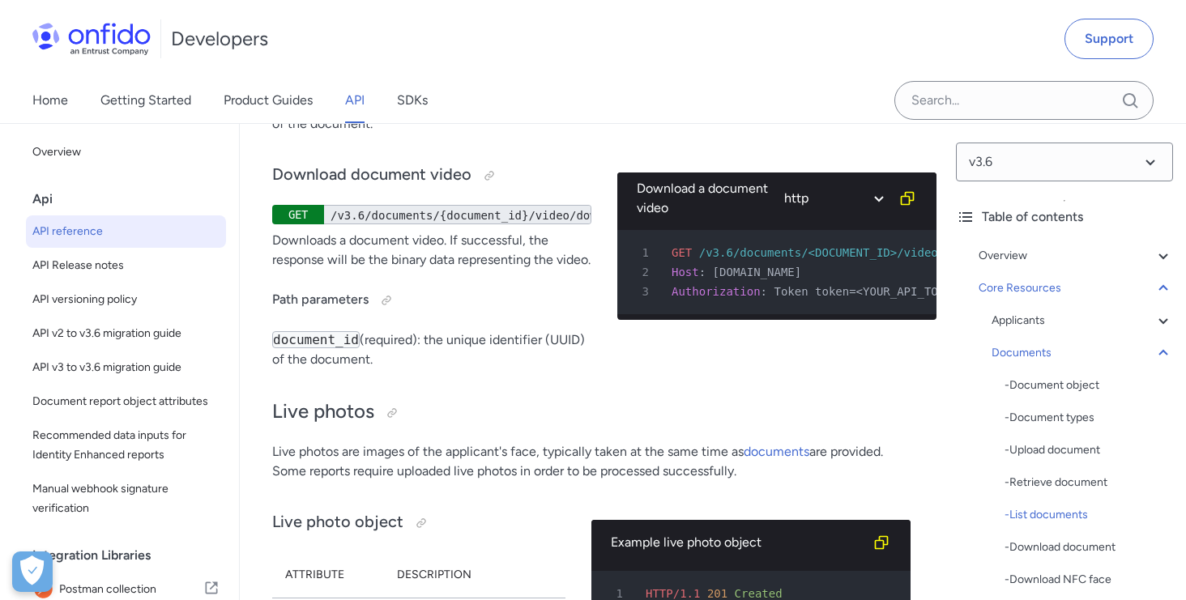
select select "java"
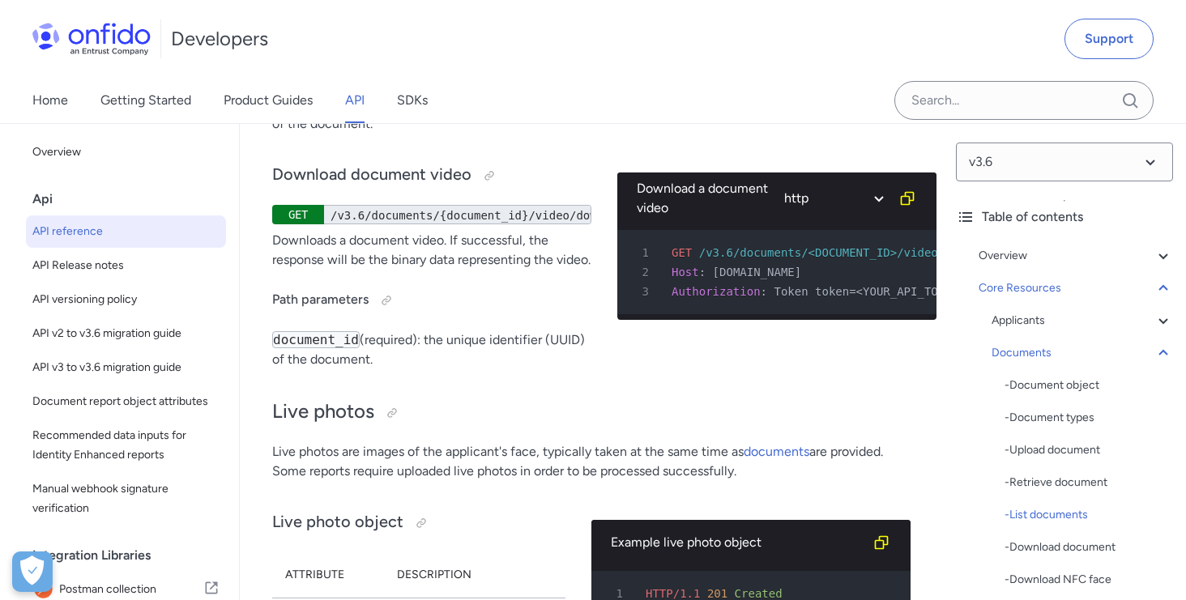
select select "java"
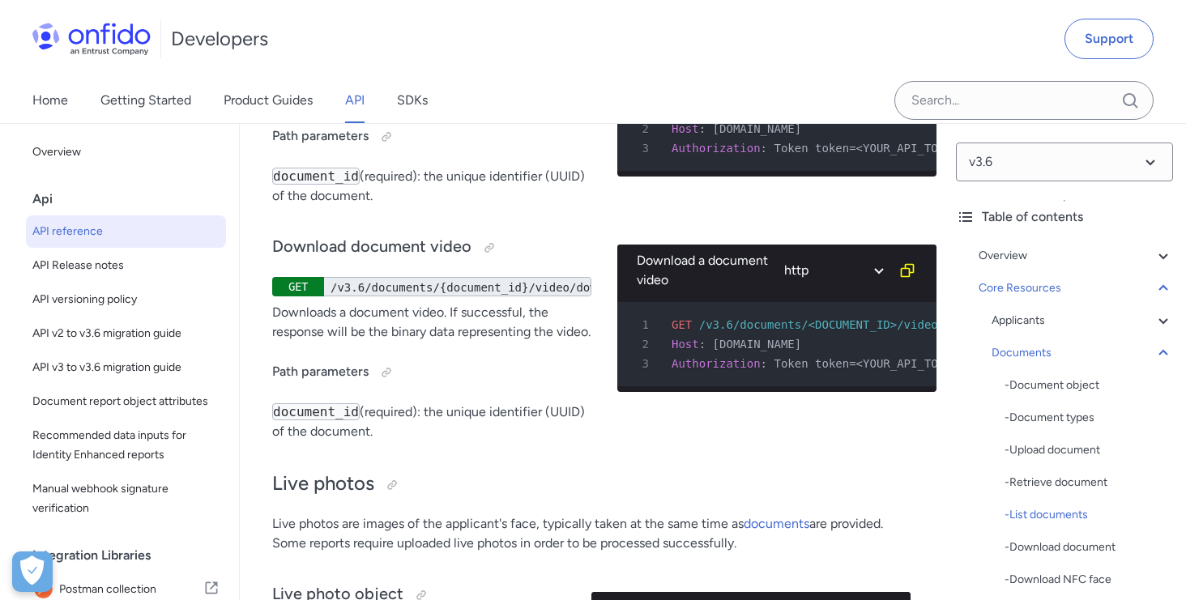
scroll to position [34504, 0]
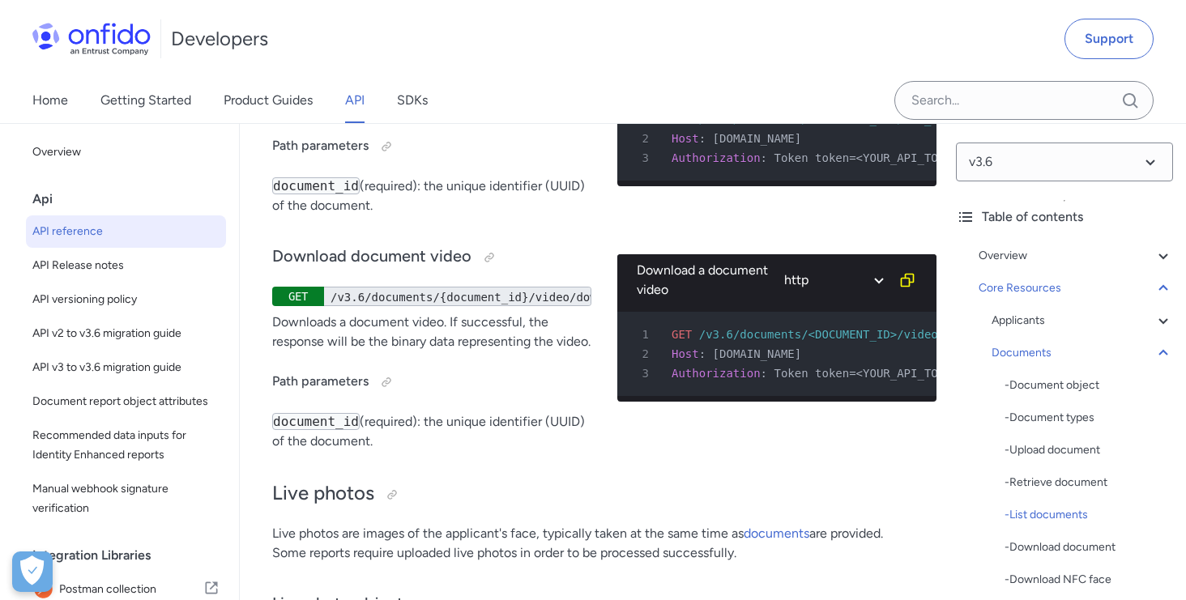
select select "http"
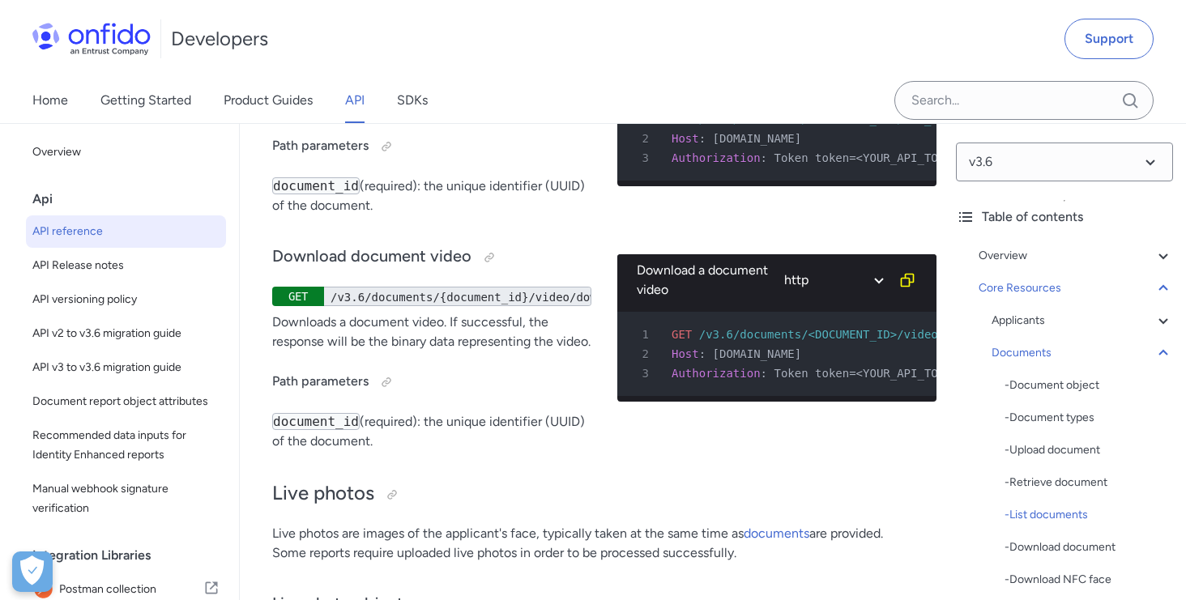
select select "http"
select select "ruby"
select select "http"
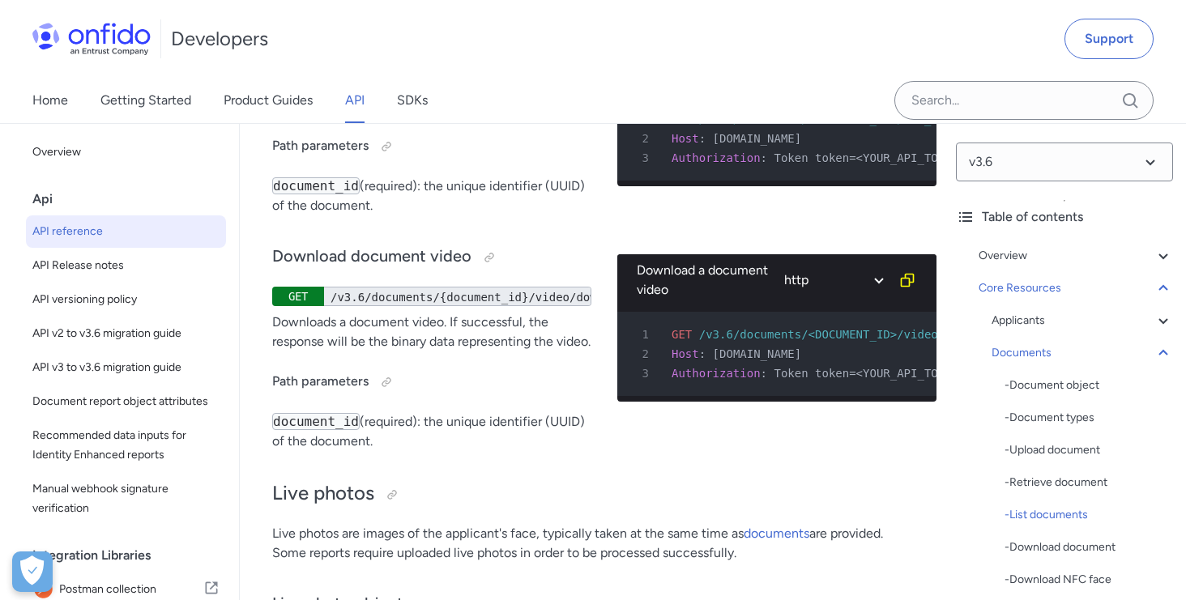
select select "http"
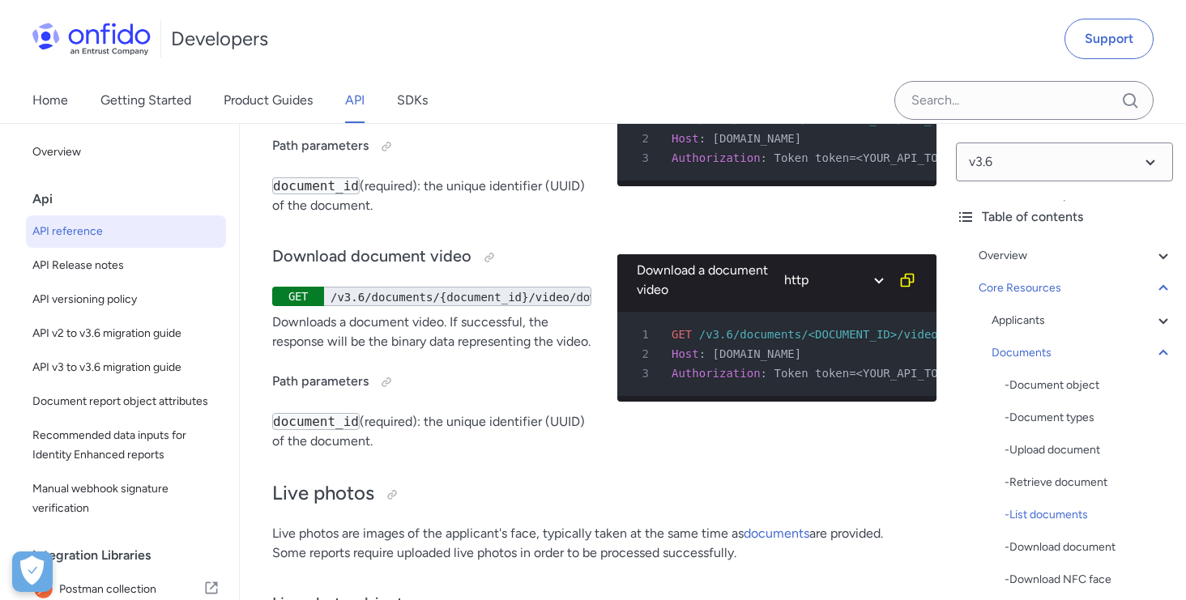
select select "http"
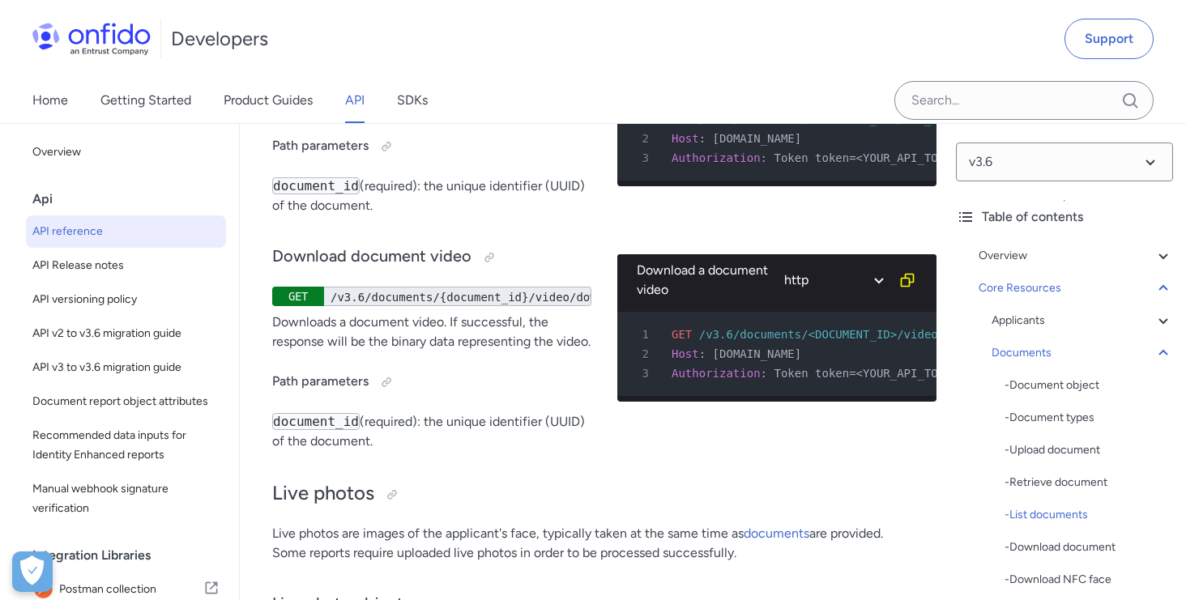
select select "http"
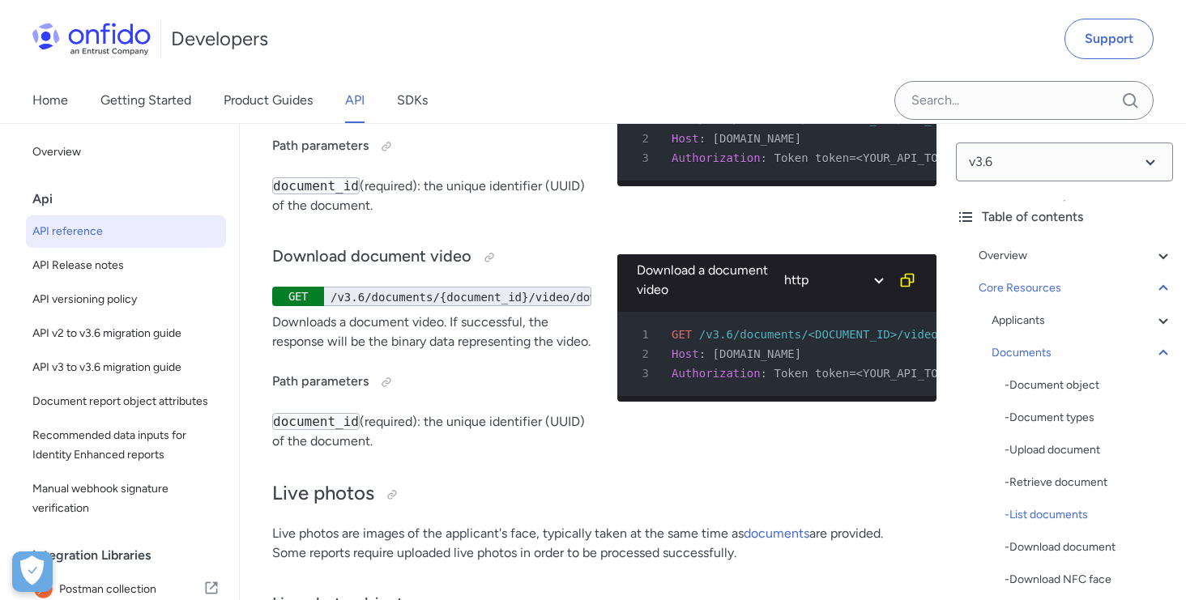
select select "http"
select select "ruby"
select select "http"
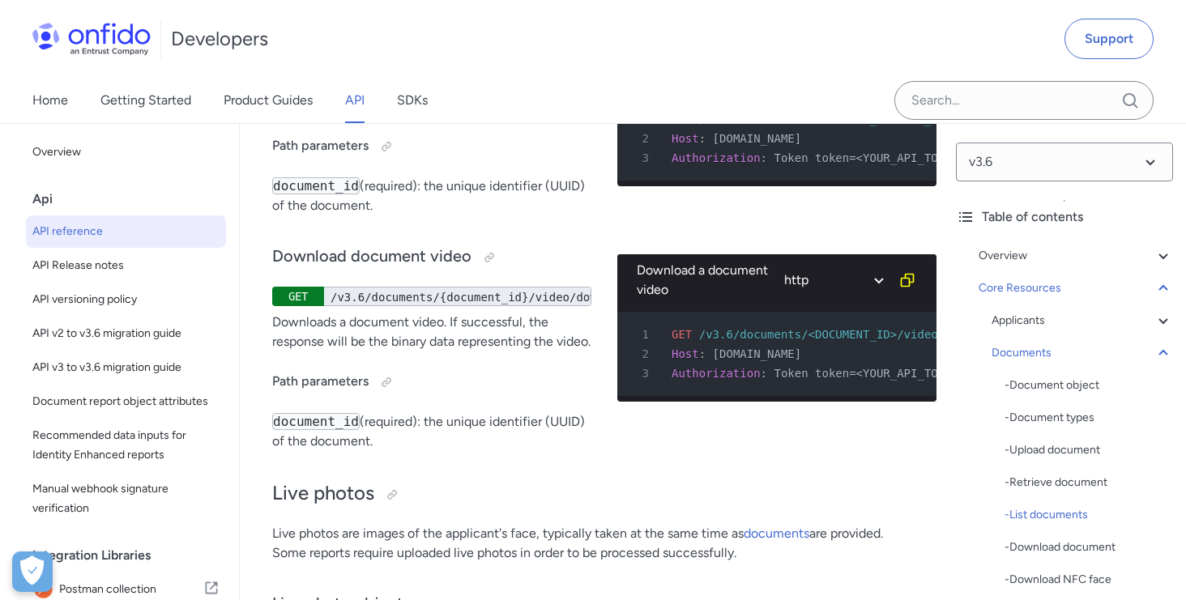
select select "http"
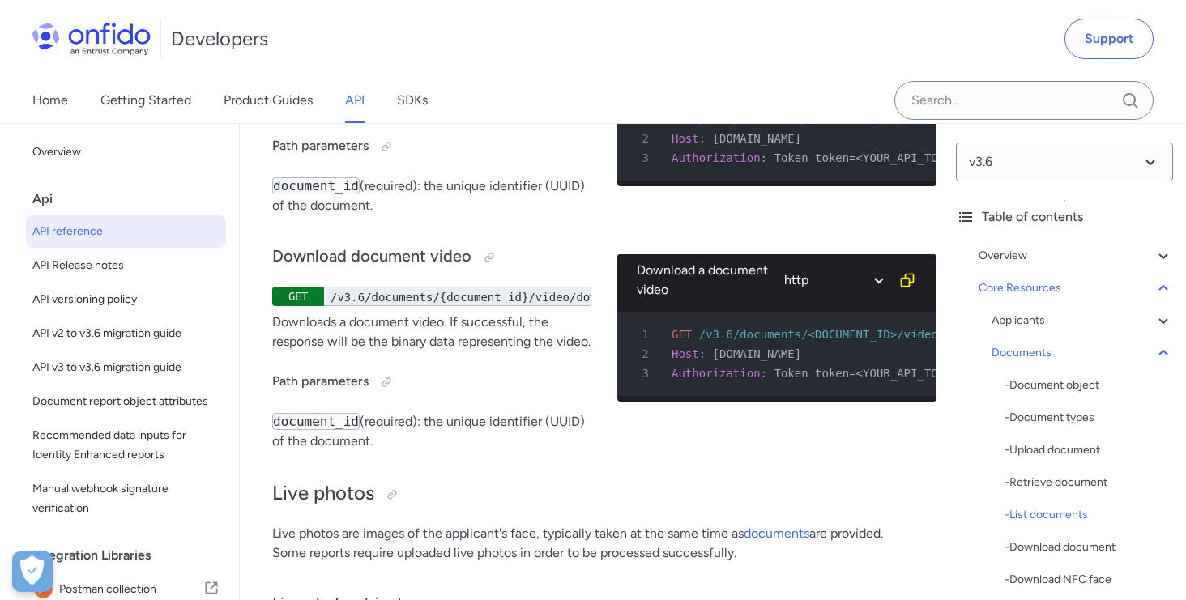
select select "http"
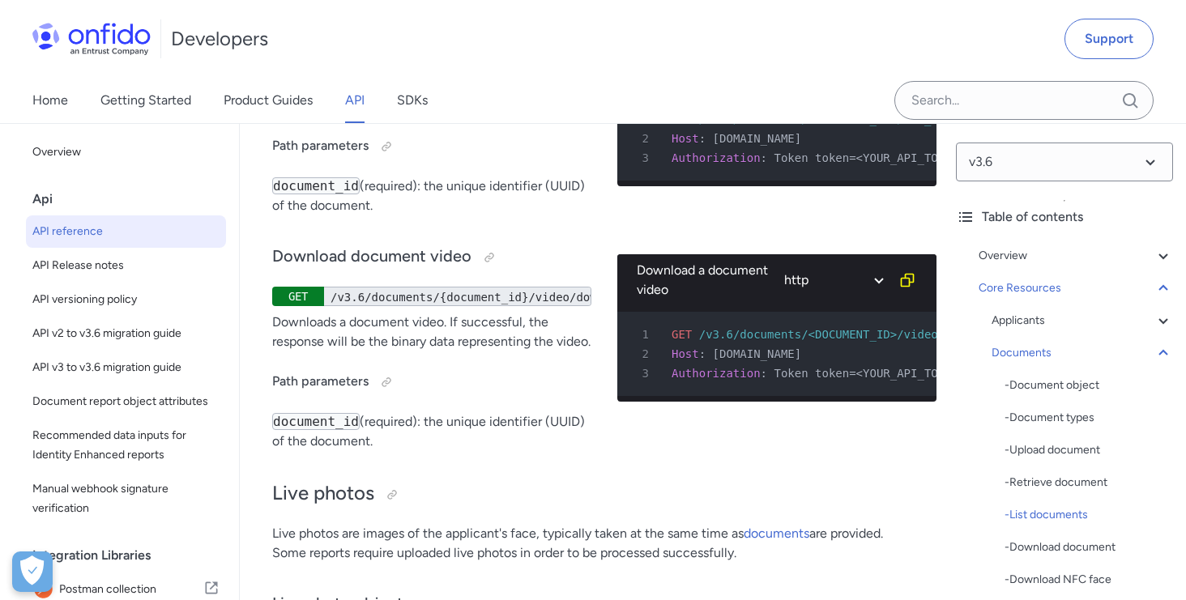
select select "http"
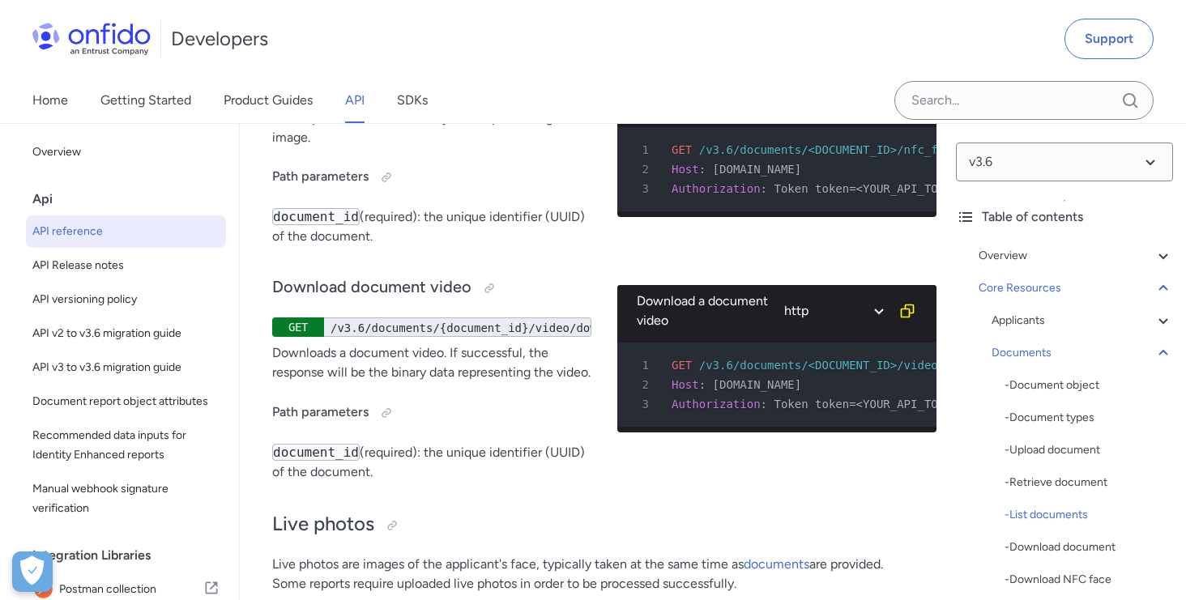
scroll to position [34574, 0]
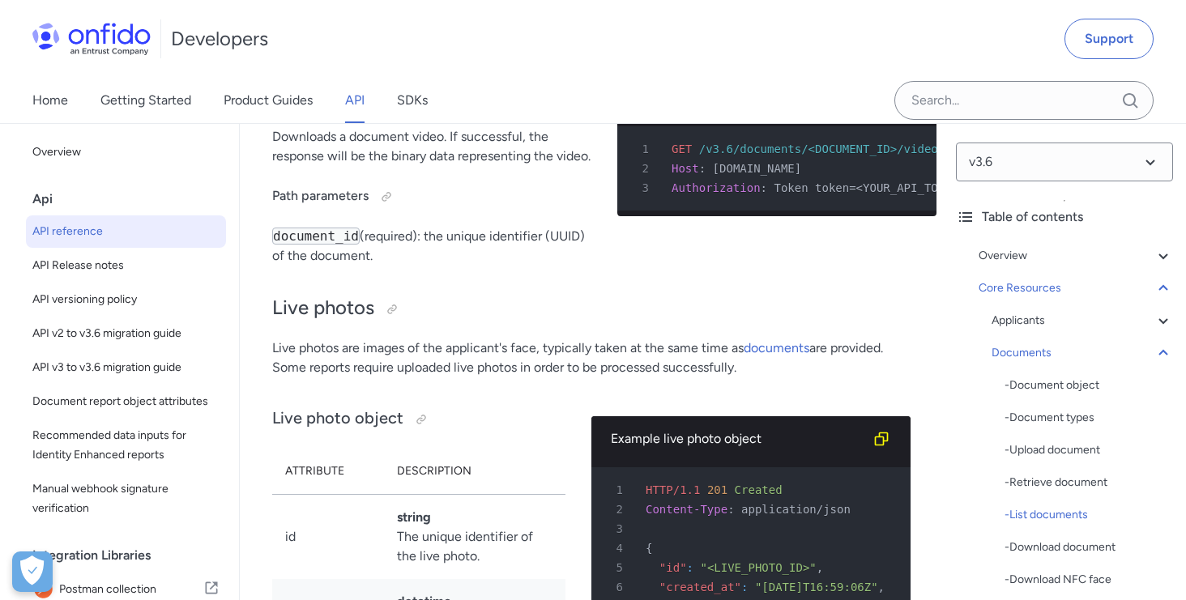
scroll to position [34740, 0]
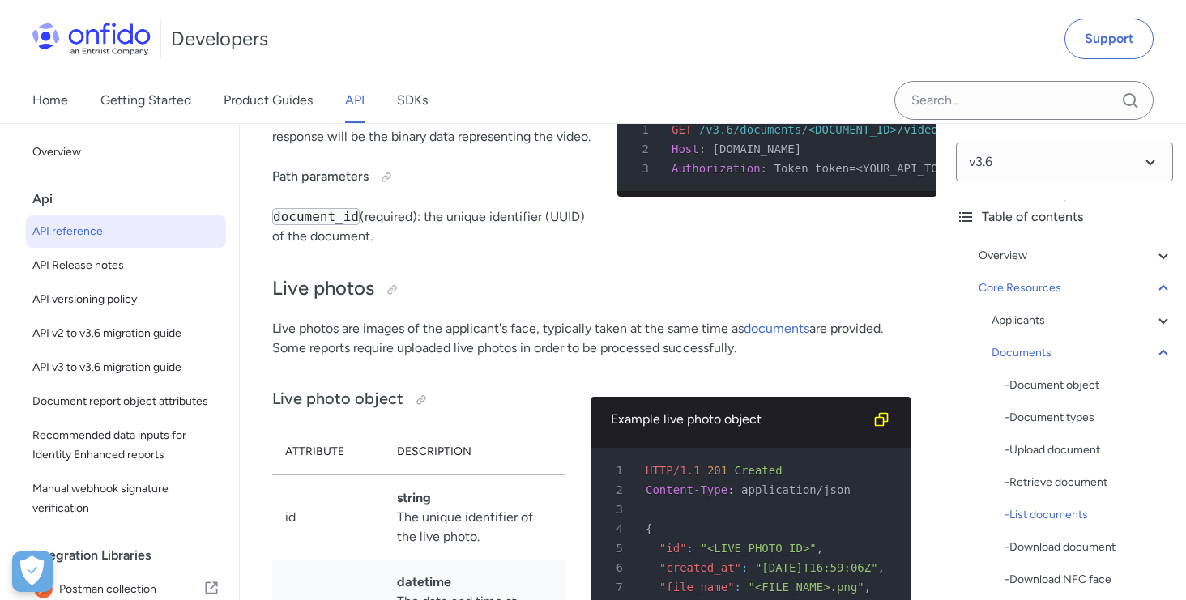
select select "python"
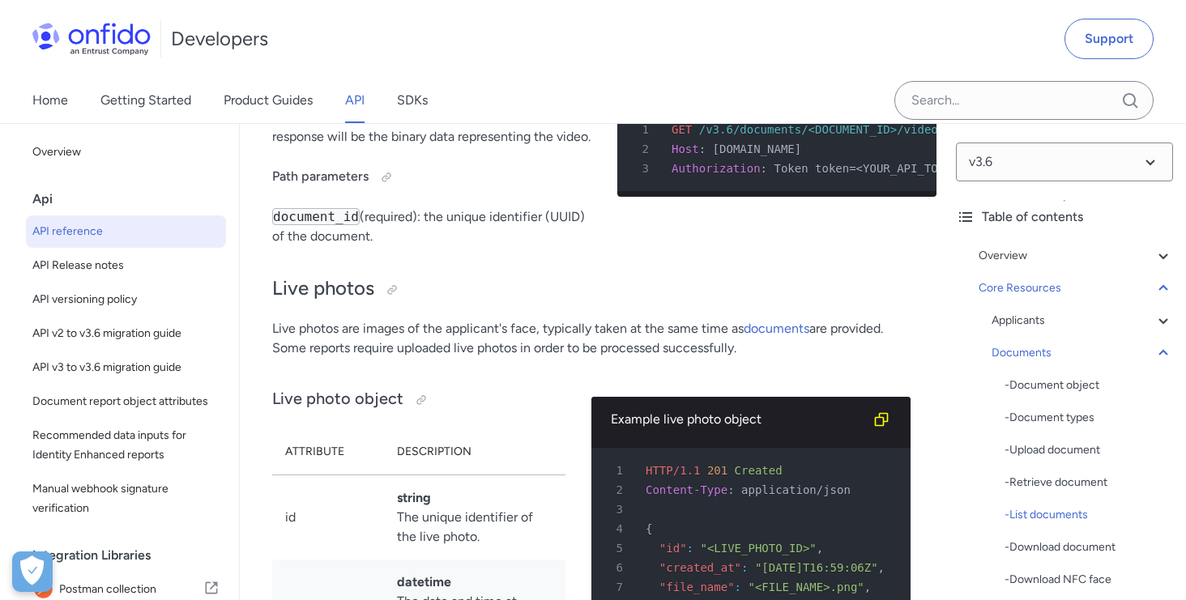
select select "python"
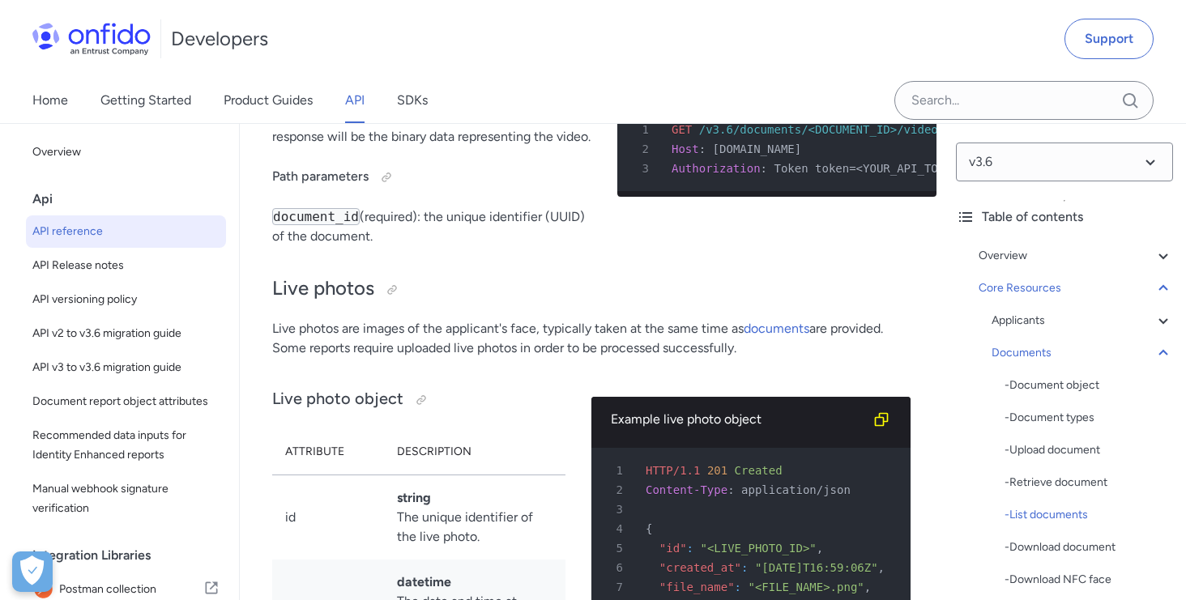
select select "python"
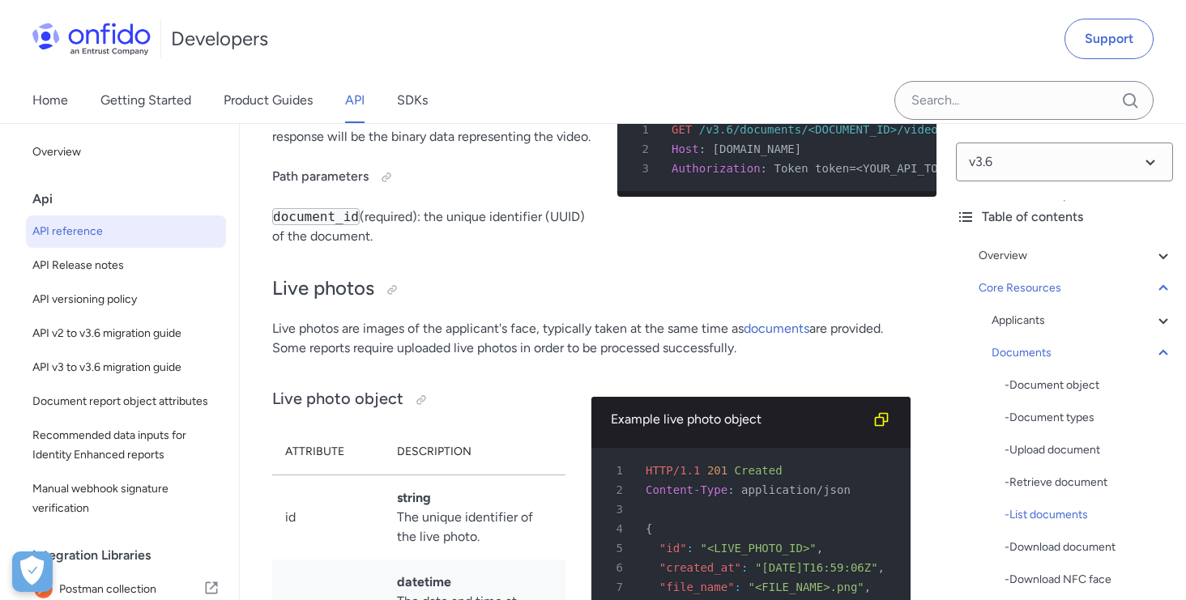
select select "python"
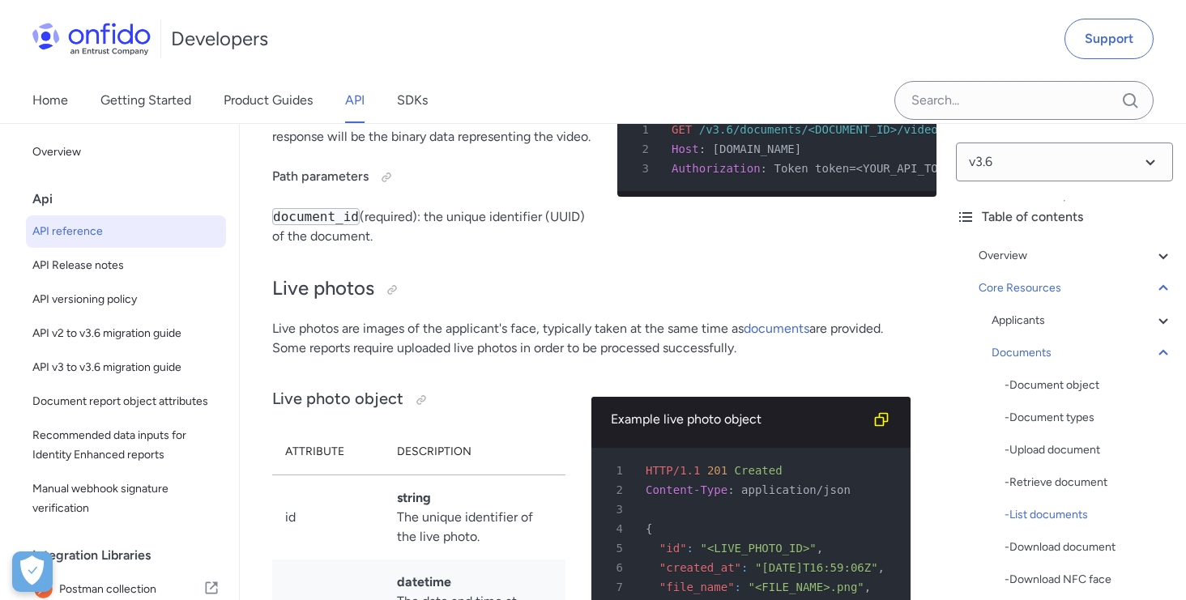
select select "python"
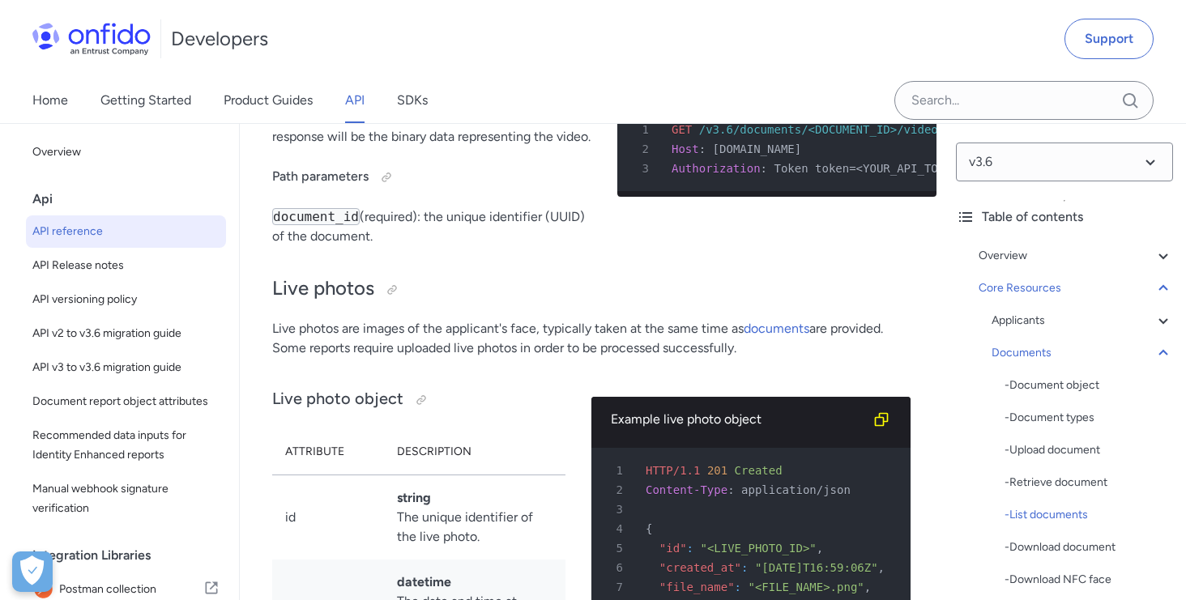
select select "python"
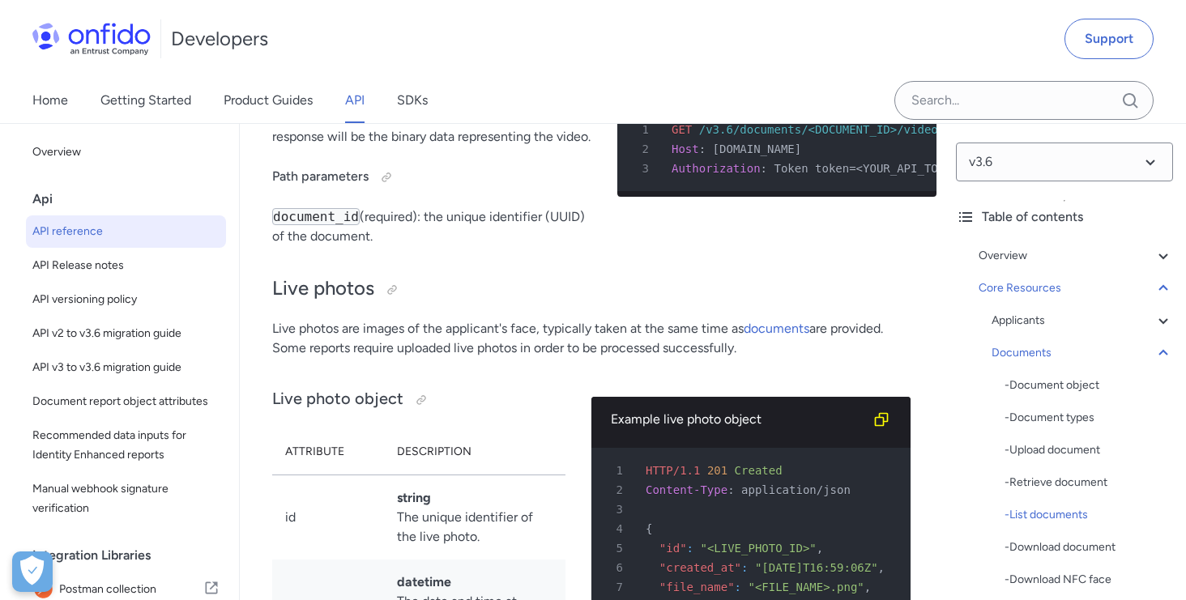
select select "python"
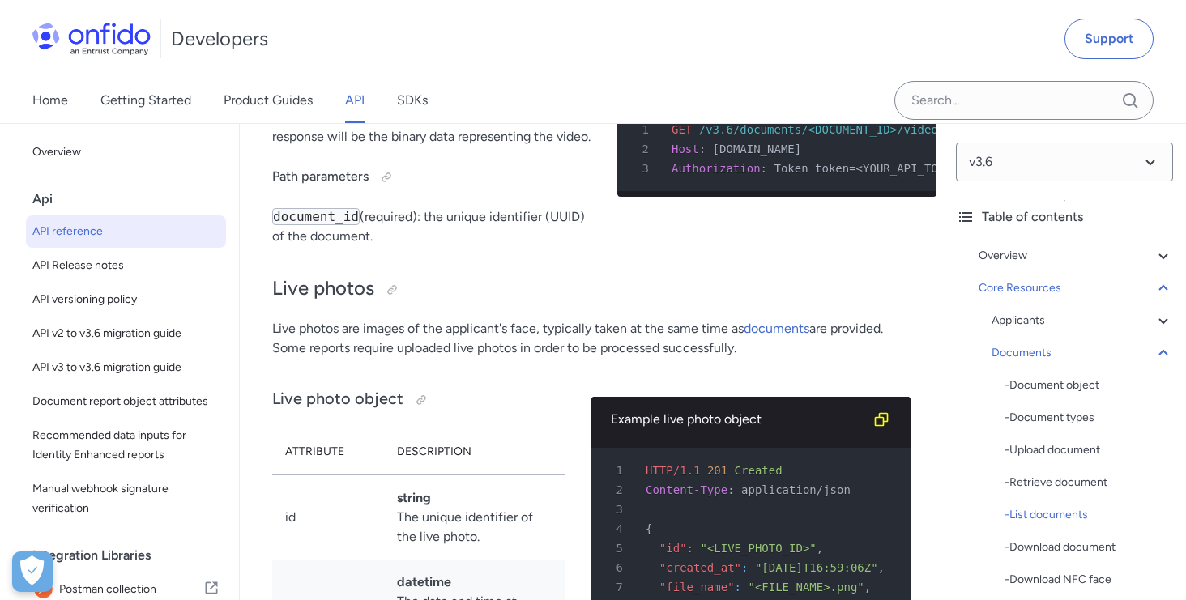
select select "python"
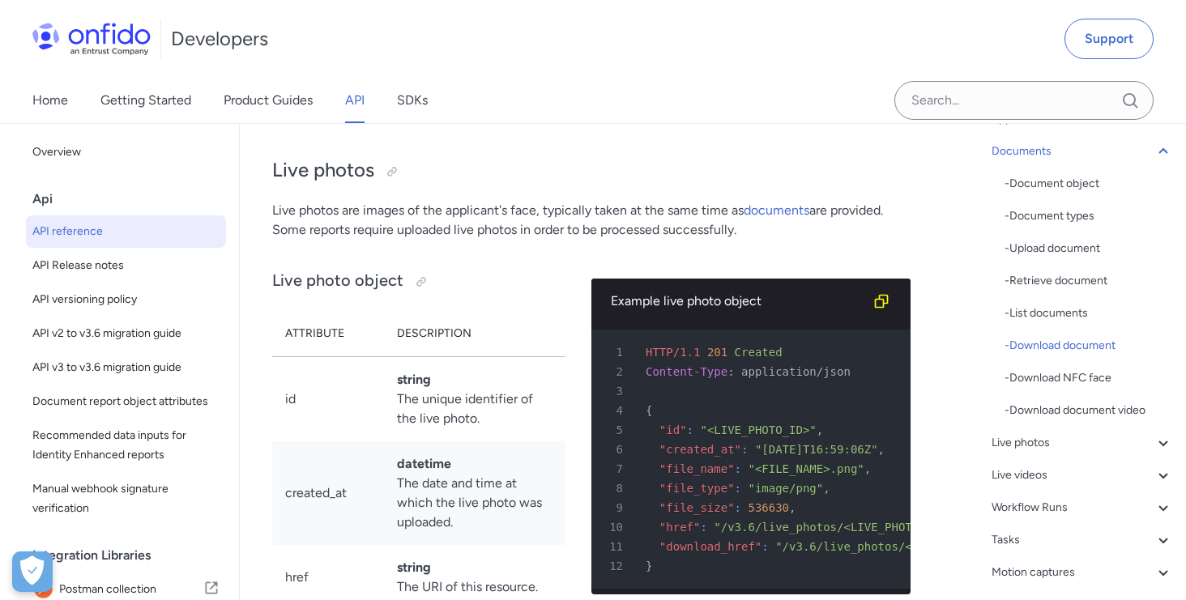
scroll to position [221, 0]
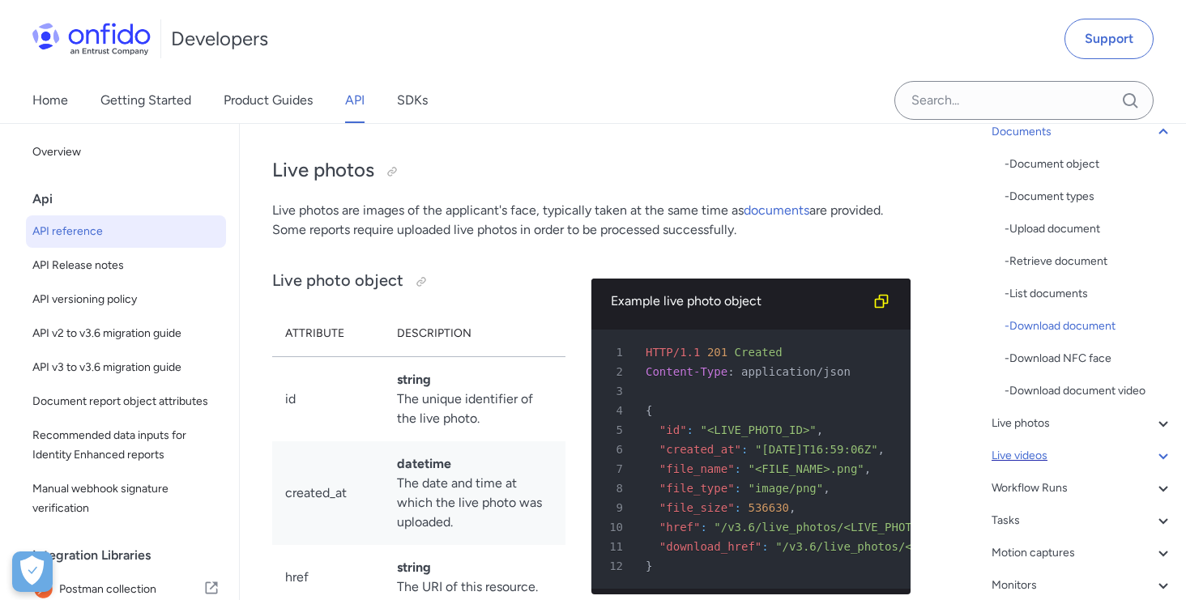
click at [1166, 462] on icon at bounding box center [1163, 456] width 19 height 19
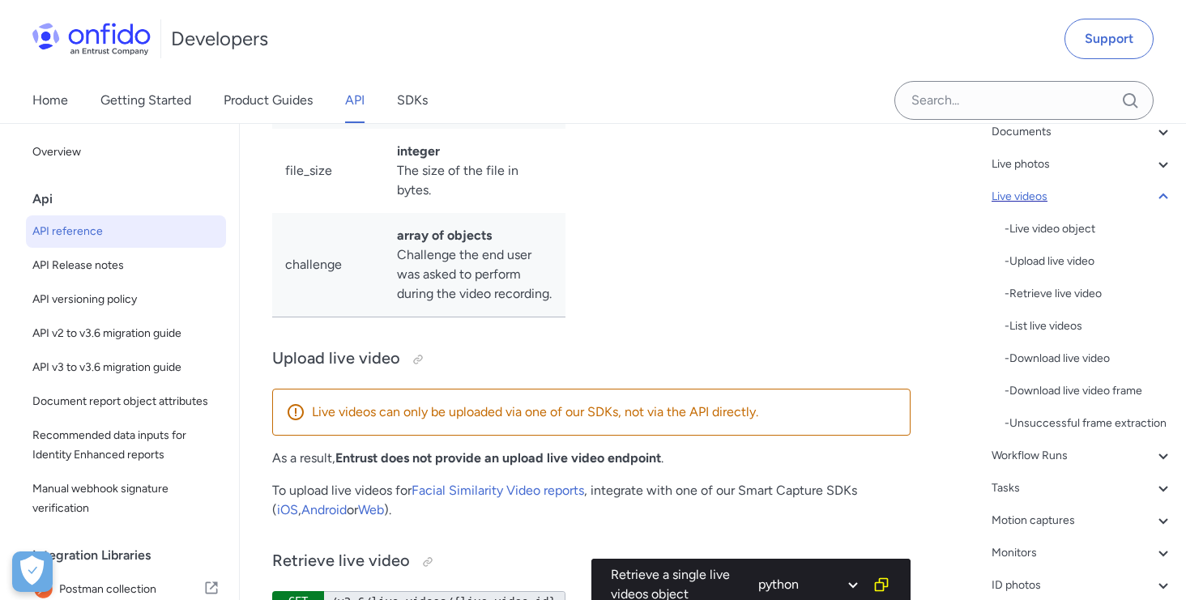
scroll to position [37993, 0]
click at [1032, 296] on div "- Retrieve live video" at bounding box center [1089, 293] width 169 height 19
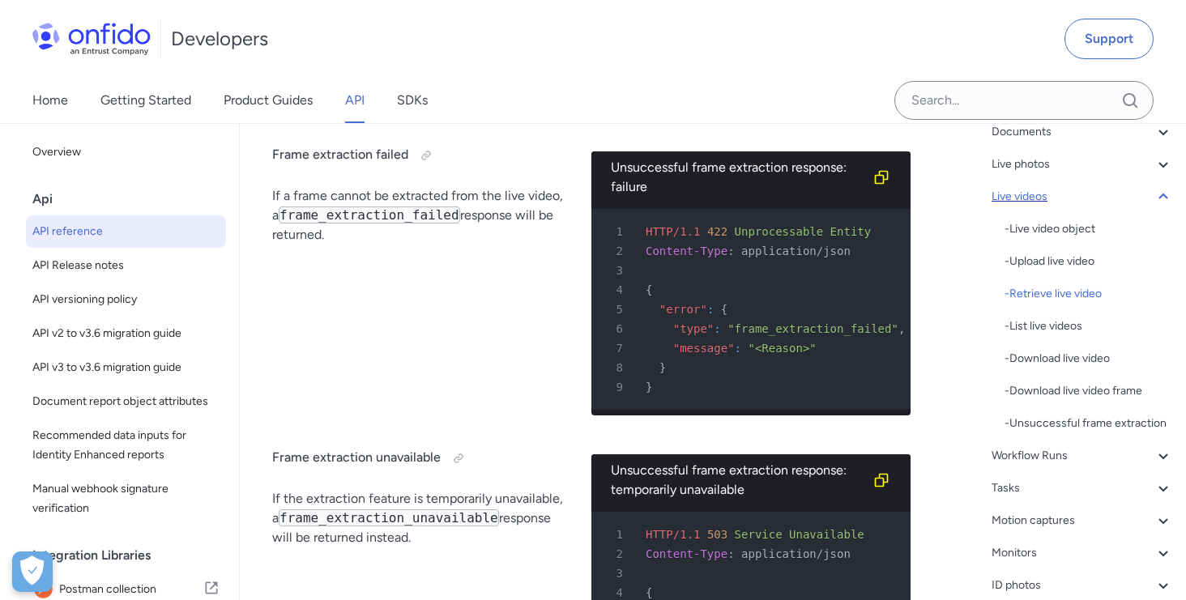
click at [998, 196] on div "Live videos" at bounding box center [1083, 196] width 182 height 19
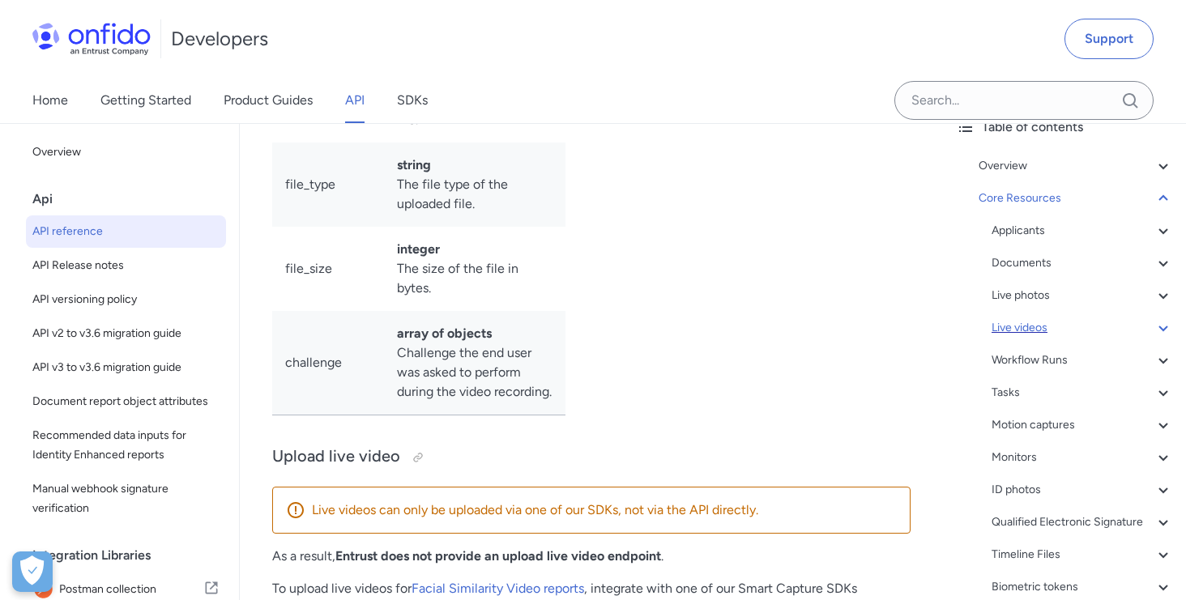
scroll to position [61, 0]
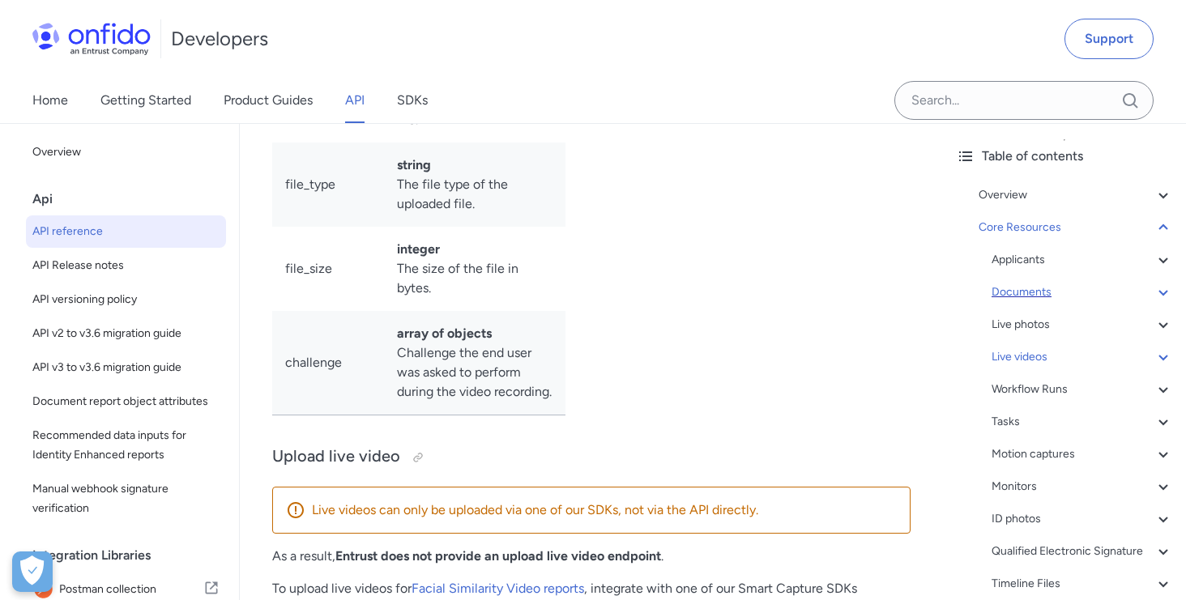
click at [1017, 297] on div "Documents" at bounding box center [1083, 292] width 182 height 19
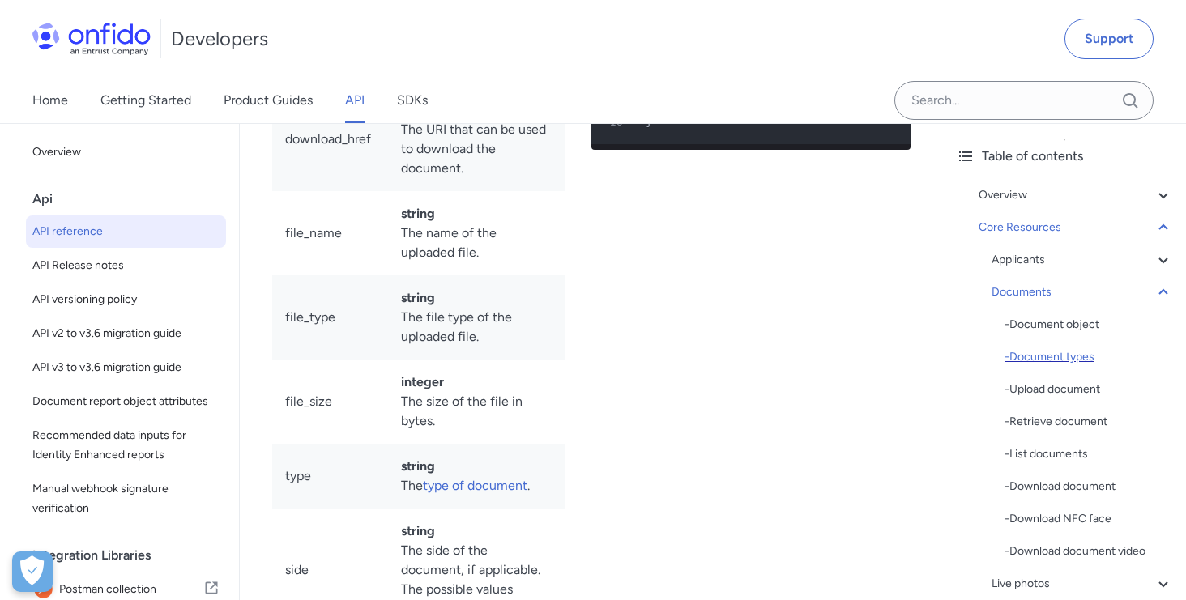
click at [1032, 362] on div "- Document types" at bounding box center [1089, 357] width 169 height 19
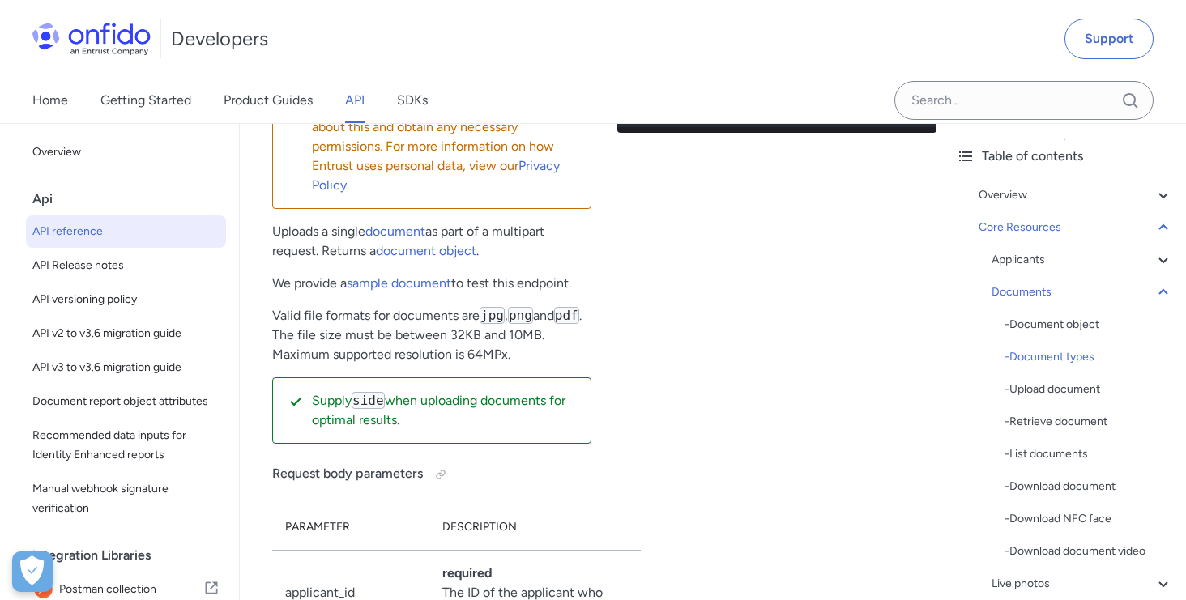
scroll to position [31020, 0]
click at [1050, 455] on div "- List documents" at bounding box center [1089, 454] width 169 height 19
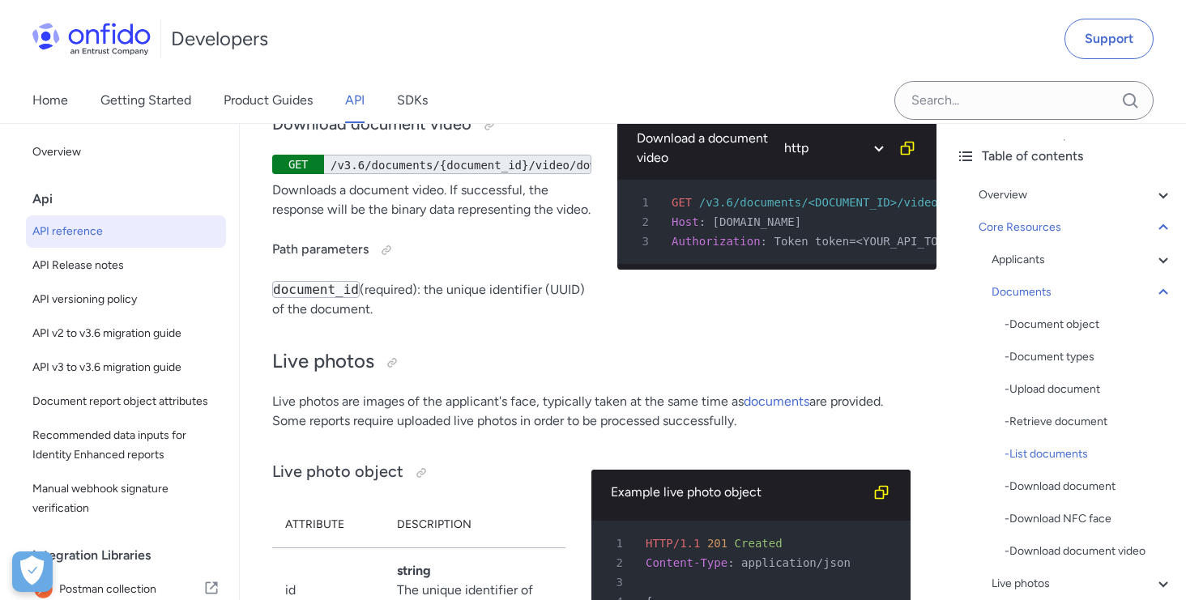
scroll to position [34583, 0]
